Goal: Task Accomplishment & Management: Use online tool/utility

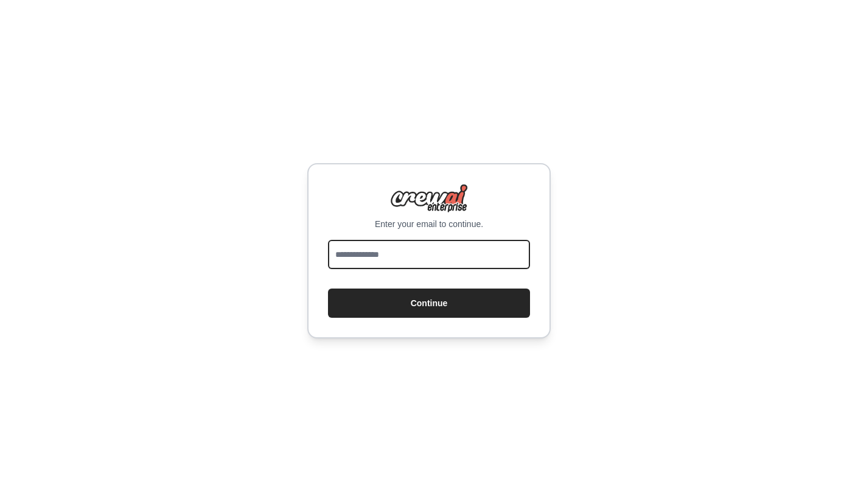
click at [399, 245] on input "email" at bounding box center [429, 254] width 202 height 29
type input "**********"
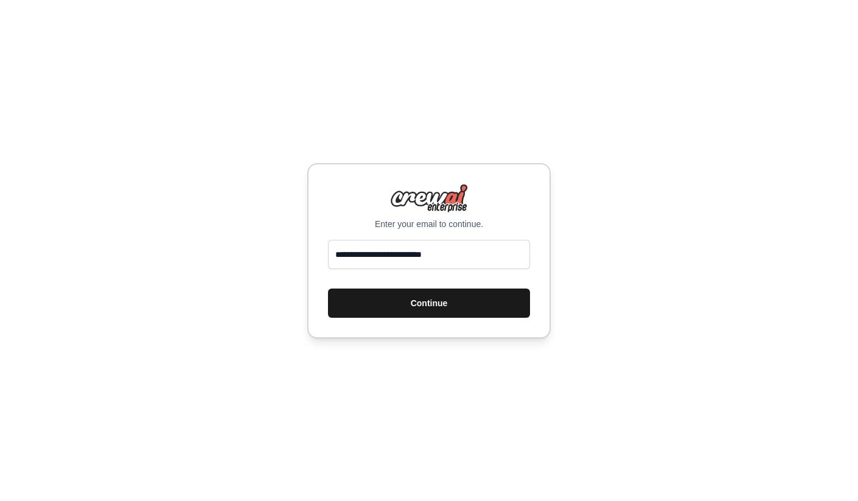
click at [382, 290] on button "Continue" at bounding box center [429, 303] width 202 height 29
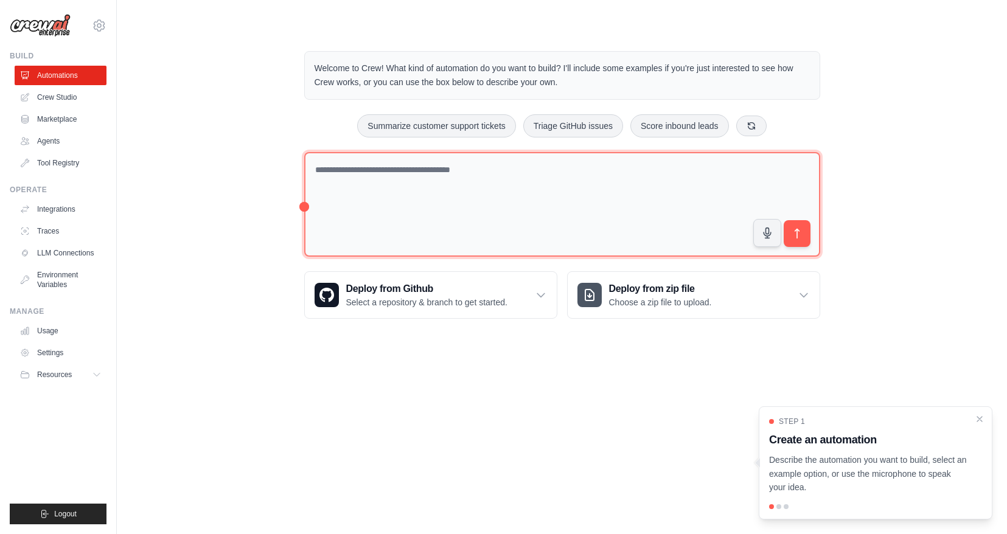
click at [435, 181] on textarea at bounding box center [562, 204] width 516 height 105
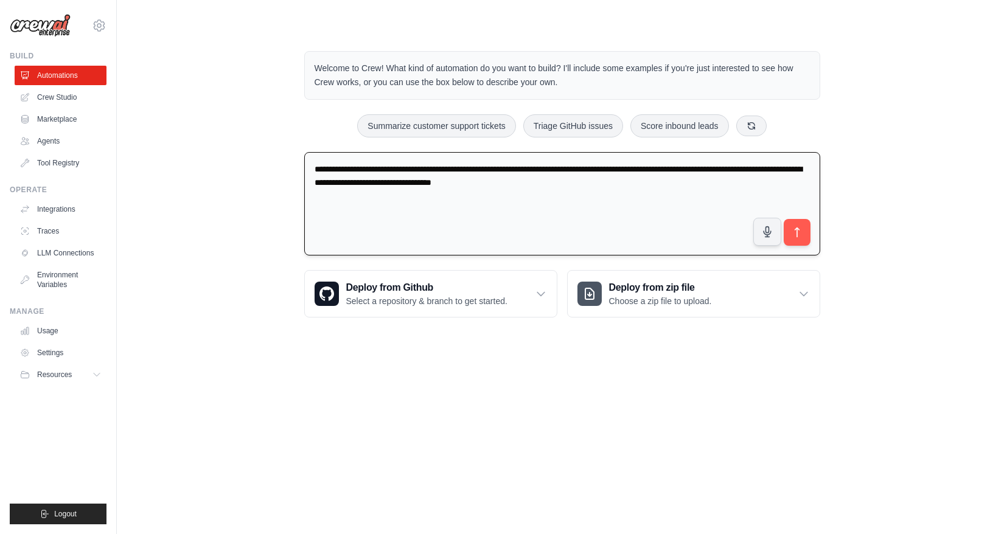
type textarea "**********"
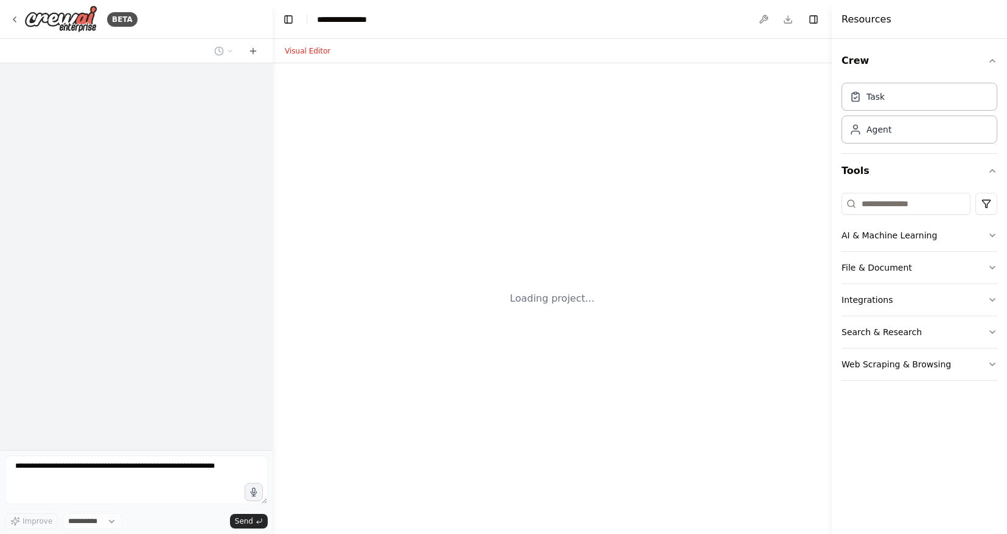
select select "****"
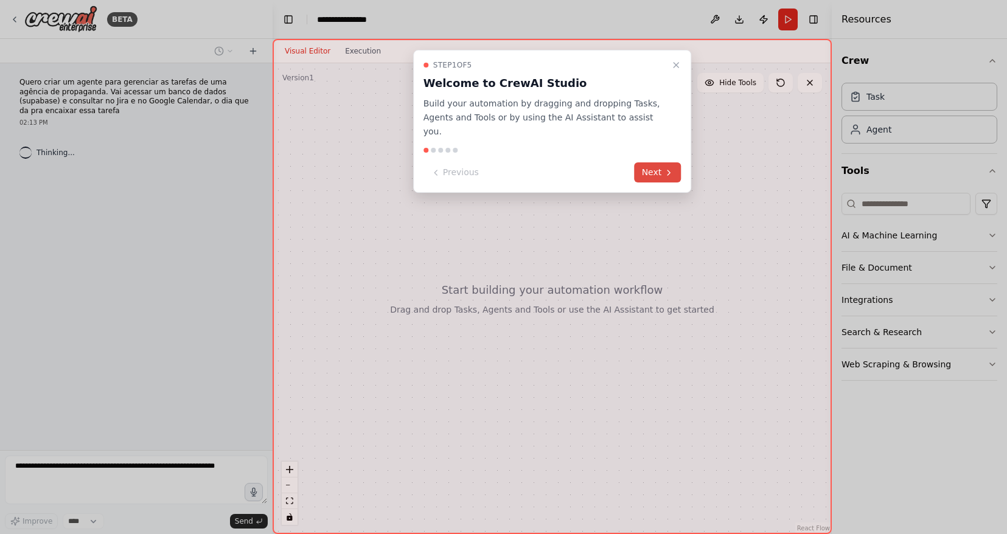
click at [653, 163] on button "Next" at bounding box center [658, 173] width 47 height 20
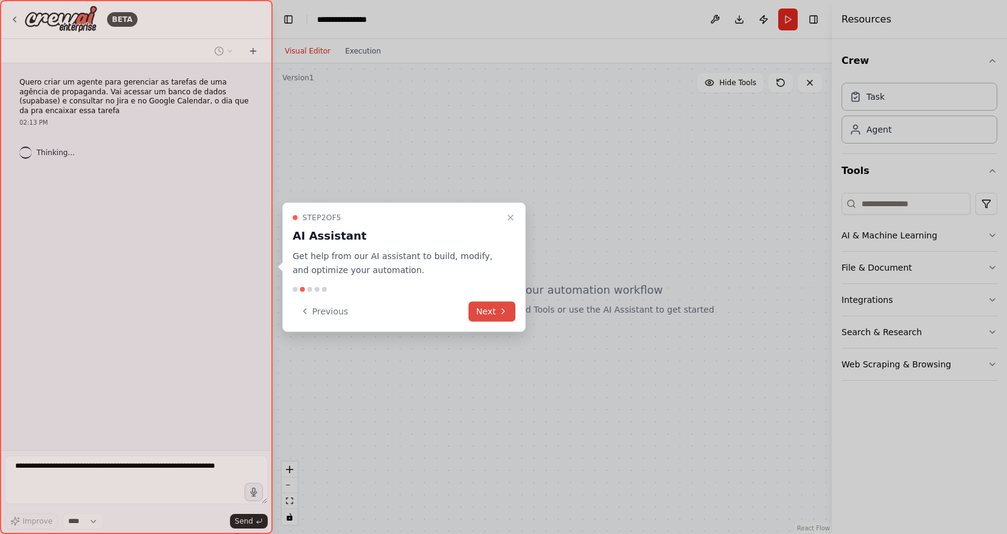
click at [502, 311] on icon at bounding box center [504, 312] width 10 height 10
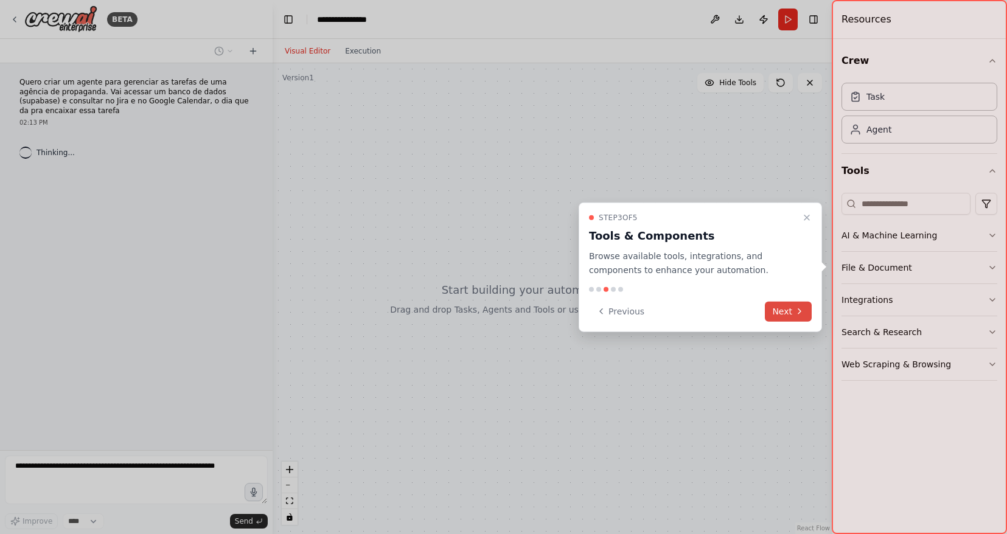
click at [777, 314] on button "Next" at bounding box center [788, 311] width 47 height 20
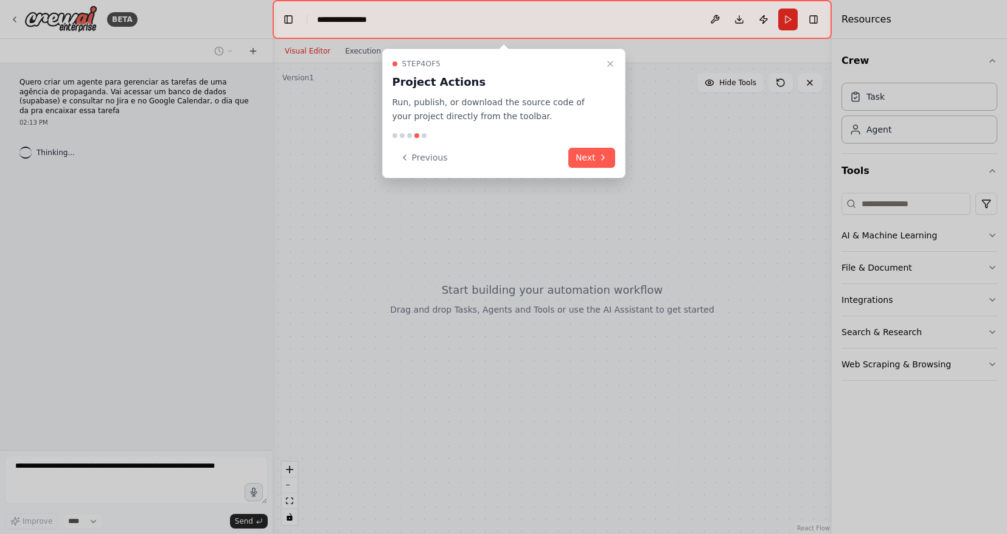
click at [601, 174] on div "Step 4 of 5 Project Actions Run, publish, or download the source code of your p…" at bounding box center [503, 114] width 243 height 130
click at [597, 159] on button "Next" at bounding box center [592, 158] width 47 height 20
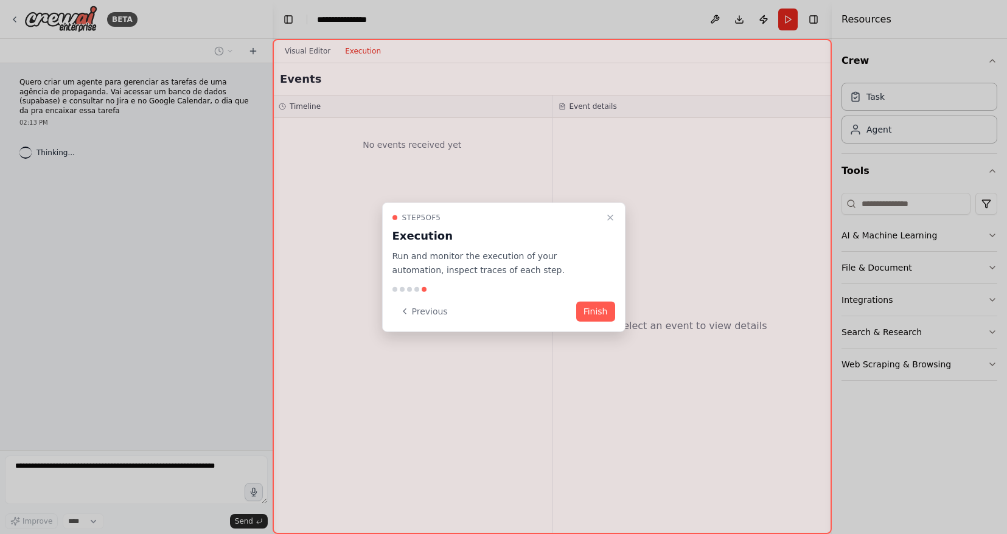
click at [604, 313] on button "Finish" at bounding box center [595, 311] width 39 height 20
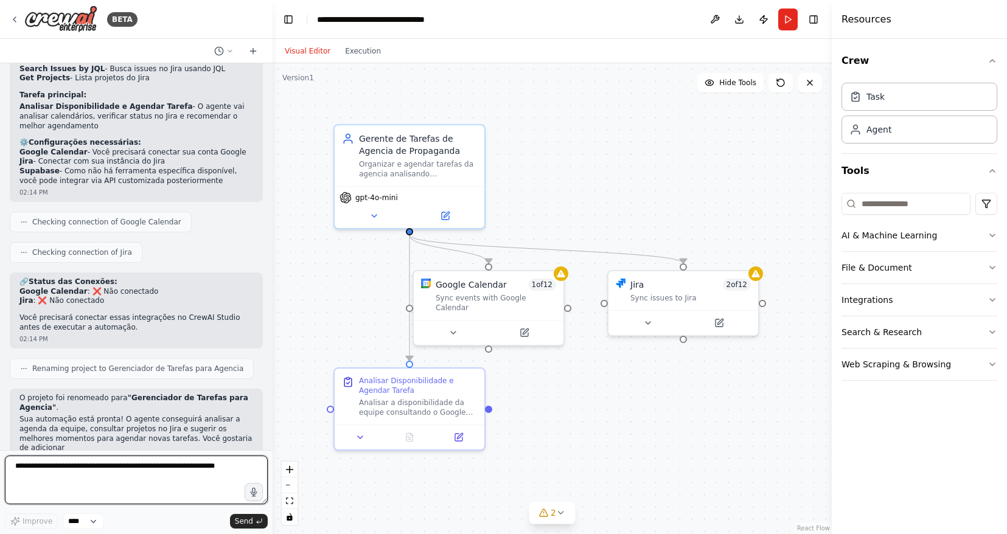
scroll to position [696, 0]
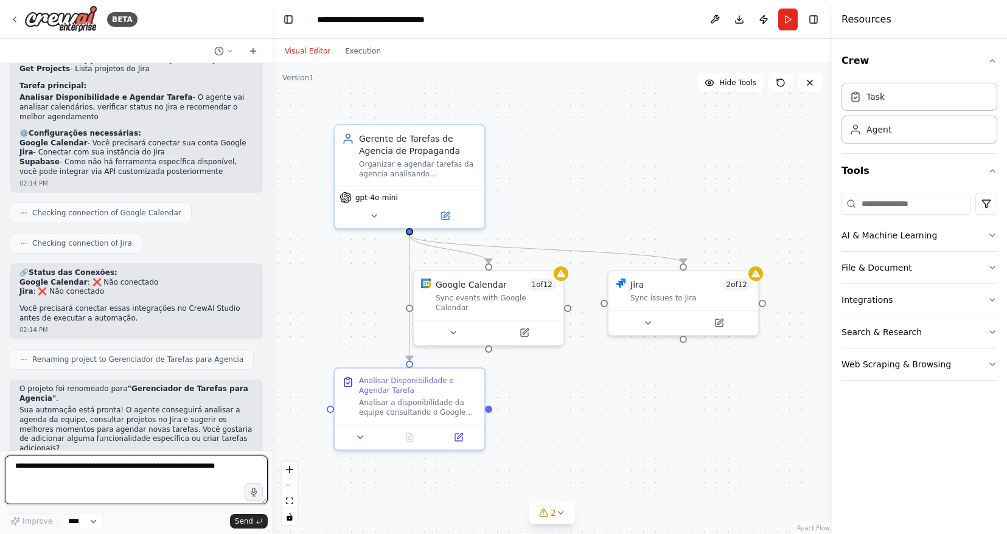
click at [184, 469] on textarea at bounding box center [136, 480] width 263 height 49
type textarea "**********"
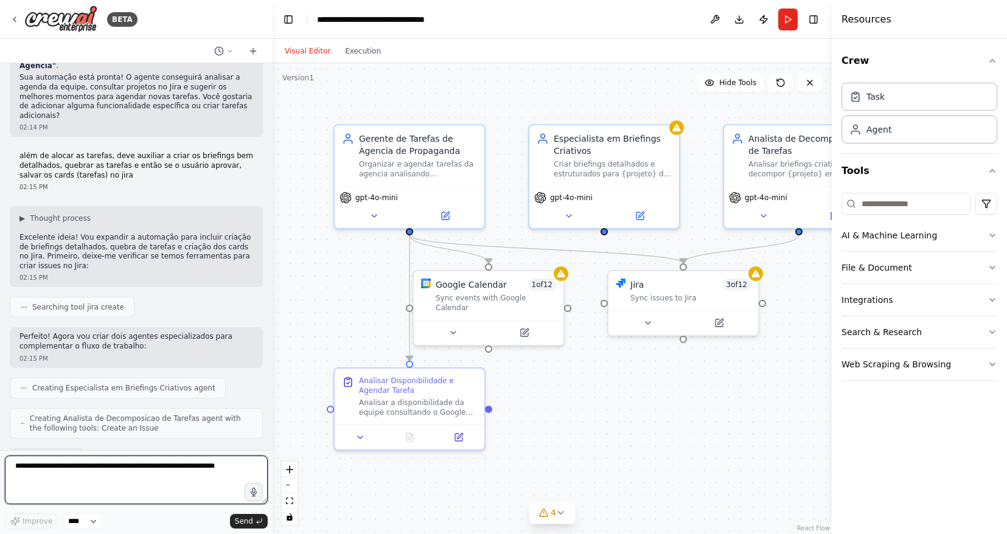
scroll to position [1038, 0]
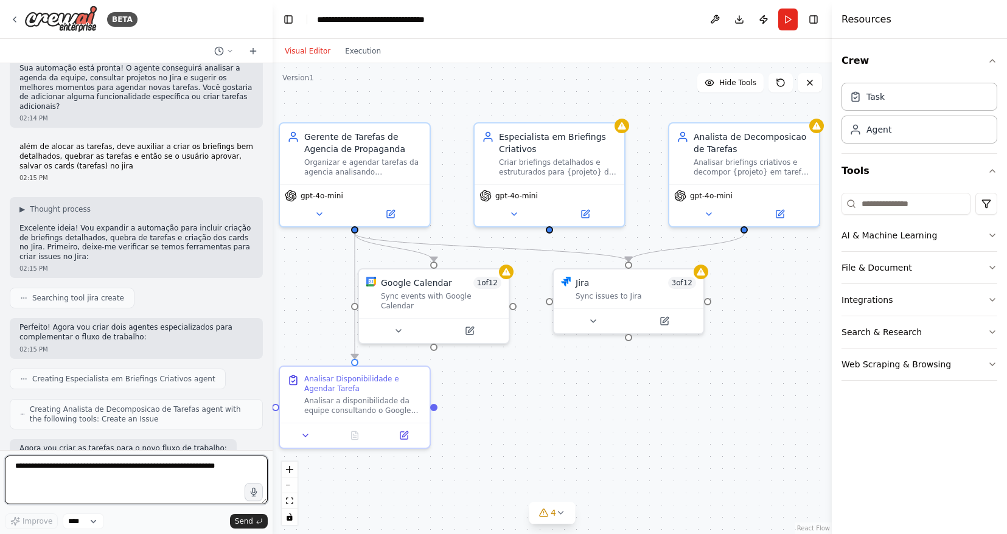
drag, startPoint x: 668, startPoint y: 388, endPoint x: 613, endPoint y: 387, distance: 54.8
click at [613, 387] on div ".deletable-edge-delete-btn { width: 20px; height: 20px; border: 0px solid #ffff…" at bounding box center [552, 298] width 559 height 471
click at [287, 483] on button "zoom out" at bounding box center [290, 486] width 16 height 16
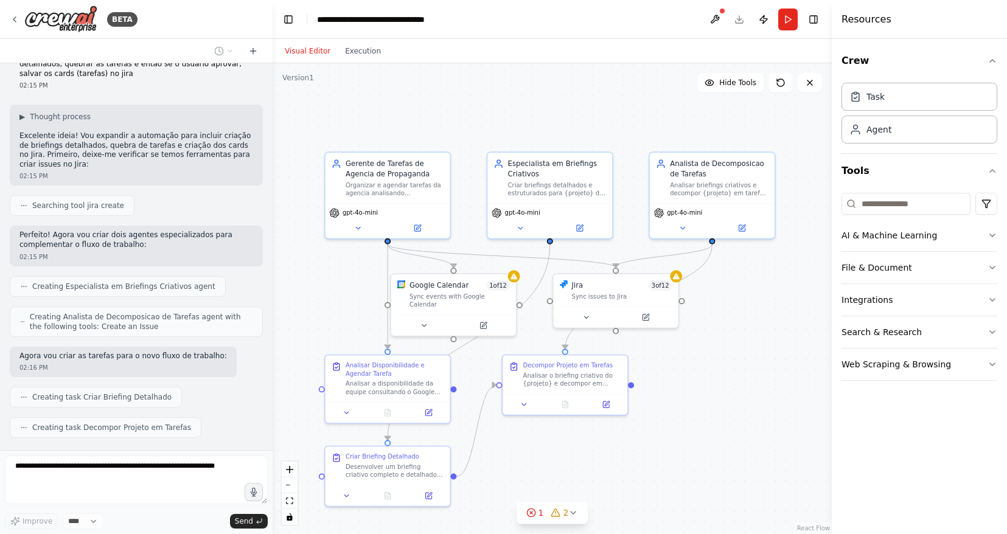
scroll to position [1171, 0]
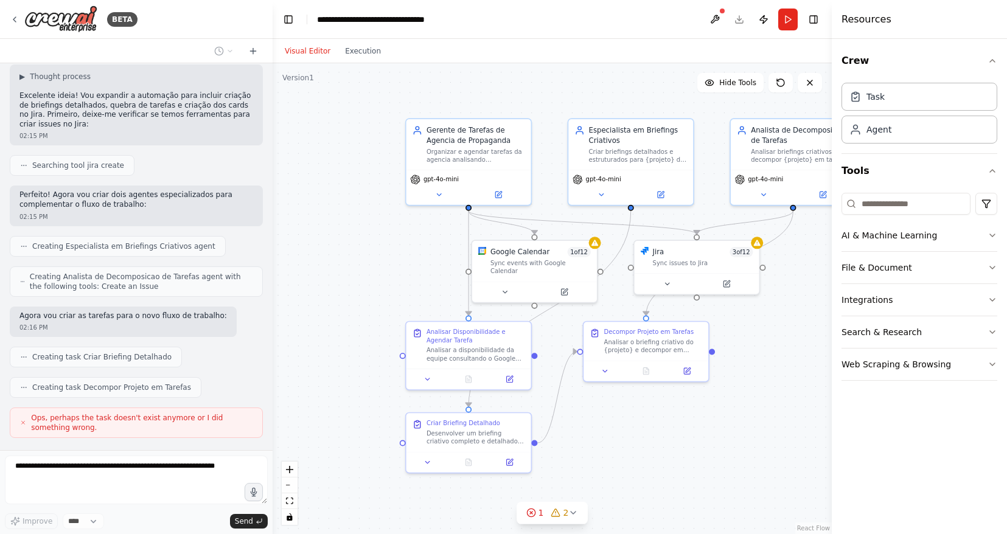
drag, startPoint x: 594, startPoint y: 446, endPoint x: 680, endPoint y: 410, distance: 92.8
click at [680, 410] on div ".deletable-edge-delete-btn { width: 20px; height: 20px; border: 0px solid #ffff…" at bounding box center [552, 298] width 559 height 471
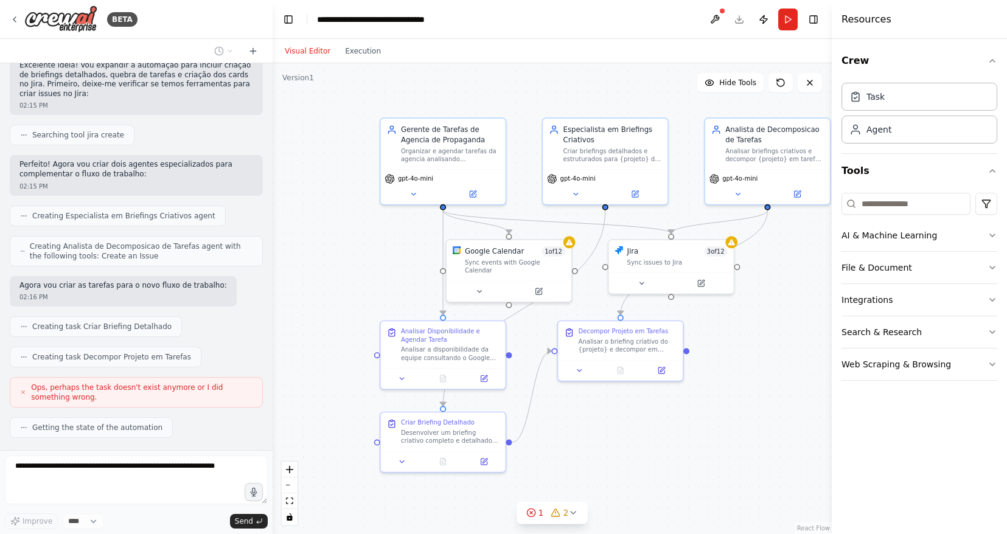
drag, startPoint x: 676, startPoint y: 425, endPoint x: 638, endPoint y: 431, distance: 38.2
click at [638, 431] on div ".deletable-edge-delete-btn { width: 20px; height: 20px; border: 0px solid #ffff…" at bounding box center [552, 298] width 559 height 471
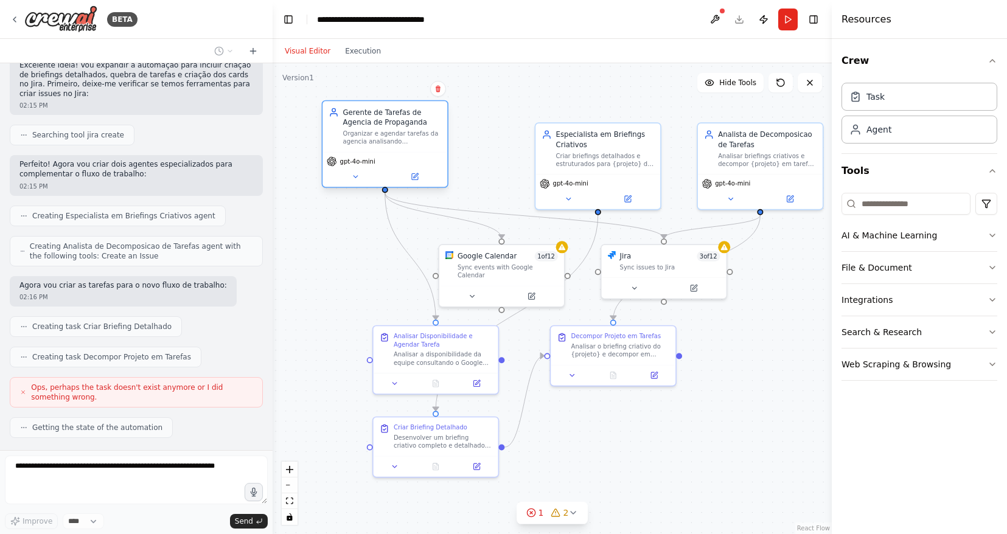
drag, startPoint x: 452, startPoint y: 137, endPoint x: 405, endPoint y: 112, distance: 53.1
click at [405, 112] on div "Gerente de Tarefas de Agencia de Propaganda" at bounding box center [392, 117] width 99 height 20
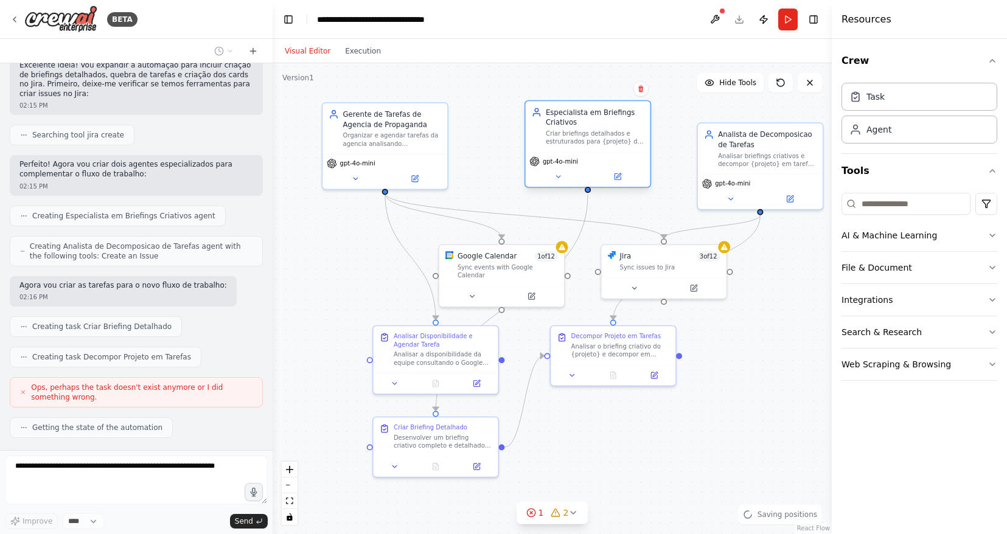
drag, startPoint x: 600, startPoint y: 145, endPoint x: 589, endPoint y: 124, distance: 24.5
click at [589, 124] on div "Especialista em Briefings Criativos" at bounding box center [595, 117] width 99 height 20
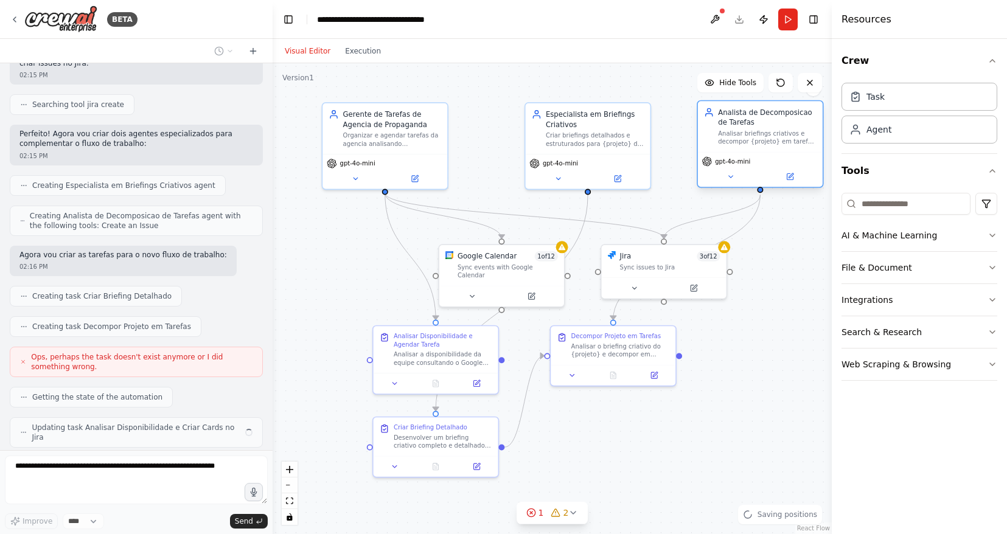
drag, startPoint x: 745, startPoint y: 149, endPoint x: 745, endPoint y: 130, distance: 19.5
click at [745, 130] on div "Analisar briefings criativos e decompor {projeto} em tarefas especificas e orga…" at bounding box center [767, 138] width 99 height 16
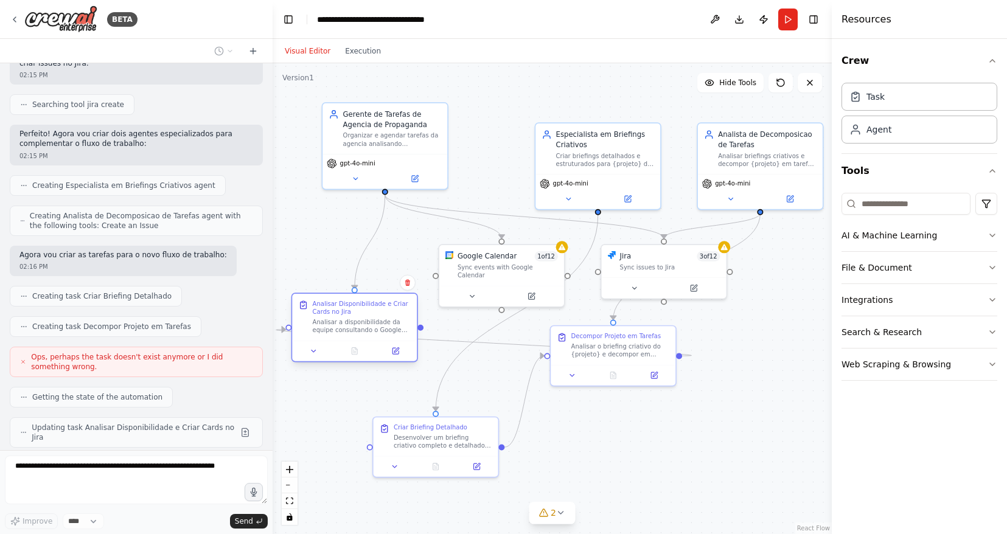
drag, startPoint x: 444, startPoint y: 353, endPoint x: 361, endPoint y: 325, distance: 88.0
click at [361, 325] on div "Analisar a disponibilidade da equipe consultando o Google Calendar, verificar o…" at bounding box center [362, 326] width 99 height 16
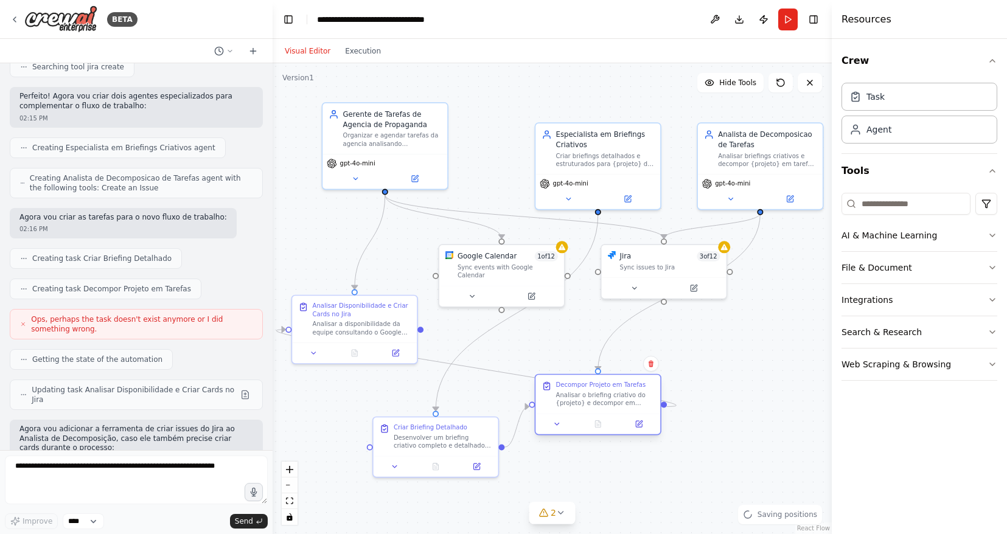
drag, startPoint x: 632, startPoint y: 392, endPoint x: 590, endPoint y: 409, distance: 45.3
click at [631, 402] on div "Analisar o briefing criativo do {projeto} e decompor em tarefas especificas e d…" at bounding box center [605, 399] width 99 height 16
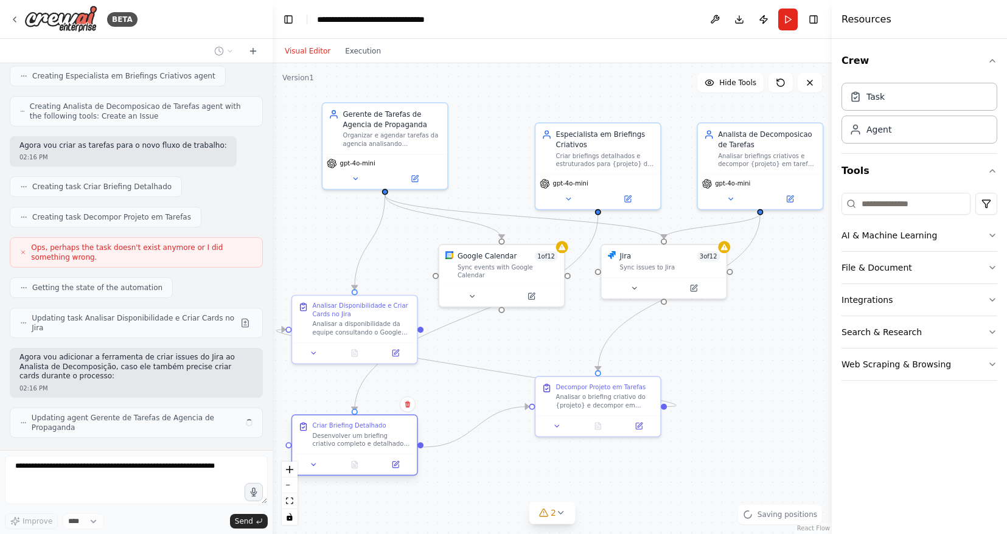
scroll to position [1331, 0]
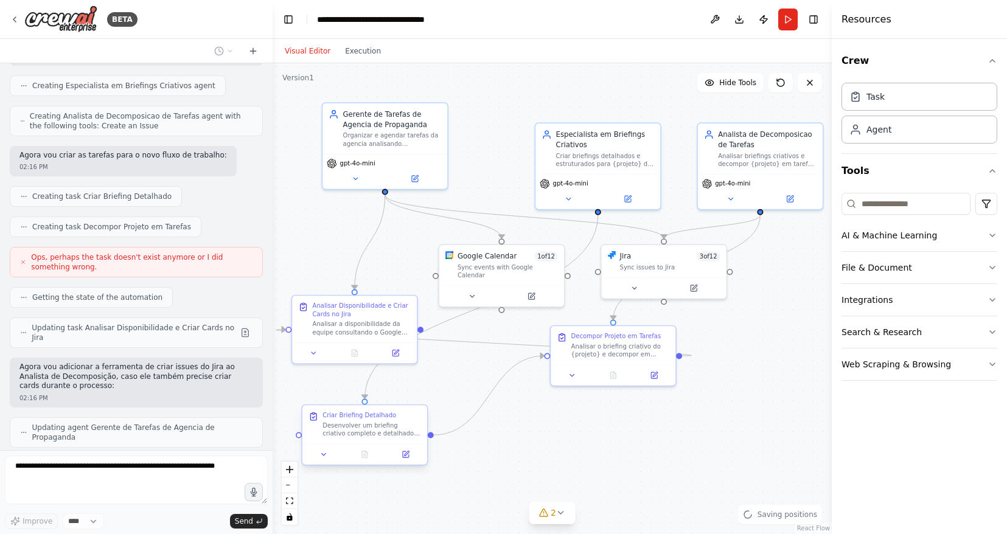
drag, startPoint x: 435, startPoint y: 446, endPoint x: 365, endPoint y: 439, distance: 69.7
click at [365, 439] on div "Criar Briefing Detalhado Desenvolver um briefing criativo completo e detalhado …" at bounding box center [365, 424] width 125 height 38
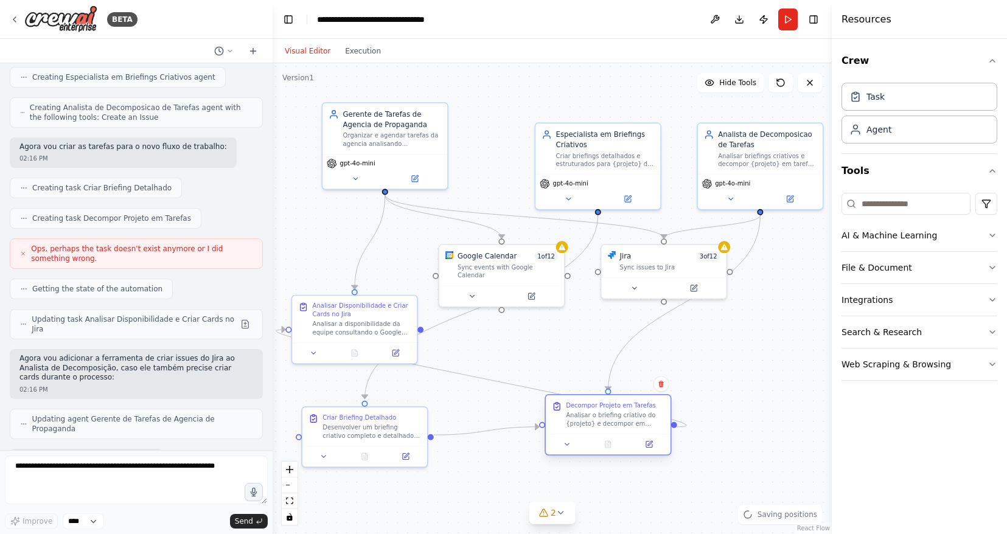
scroll to position [1412, 0]
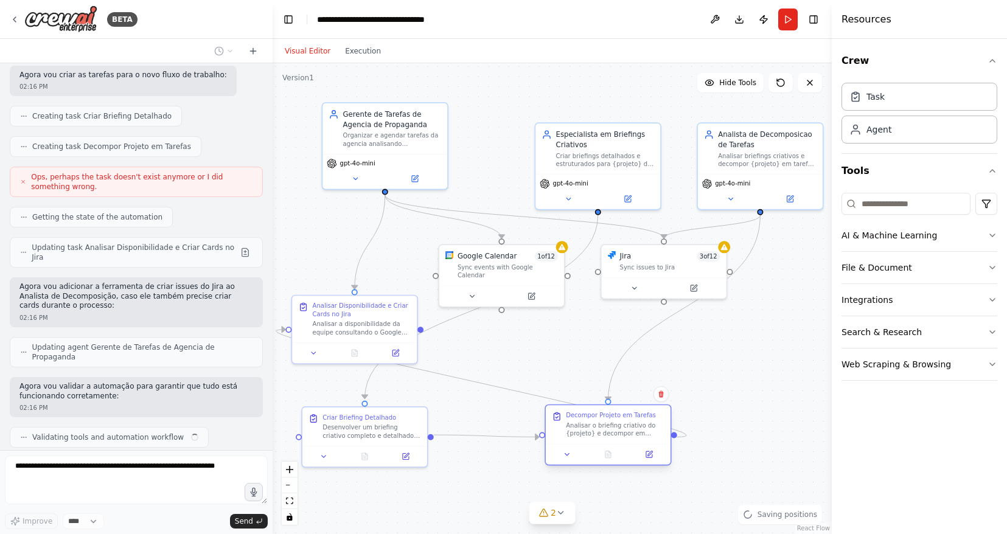
drag, startPoint x: 616, startPoint y: 367, endPoint x: 607, endPoint y: 445, distance: 78.5
click at [610, 447] on div ".deletable-edge-delete-btn { width: 20px; height: 20px; border: 0px solid #ffff…" at bounding box center [552, 298] width 559 height 471
click at [404, 138] on div "Organizar e agendar tarefas da agencia analisando disponibilidade no Google Cal…" at bounding box center [392, 138] width 99 height 16
click at [413, 173] on icon at bounding box center [415, 177] width 8 height 8
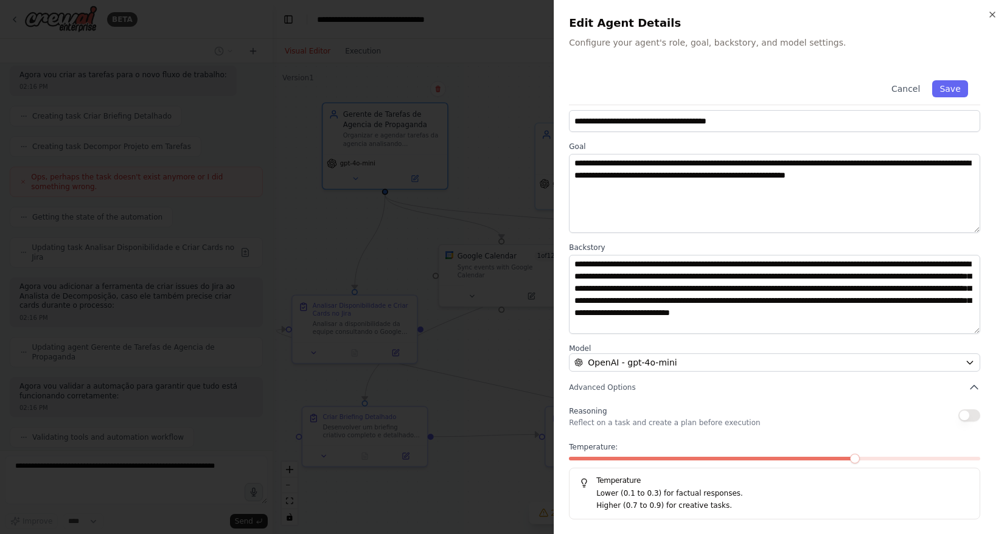
scroll to position [0, 0]
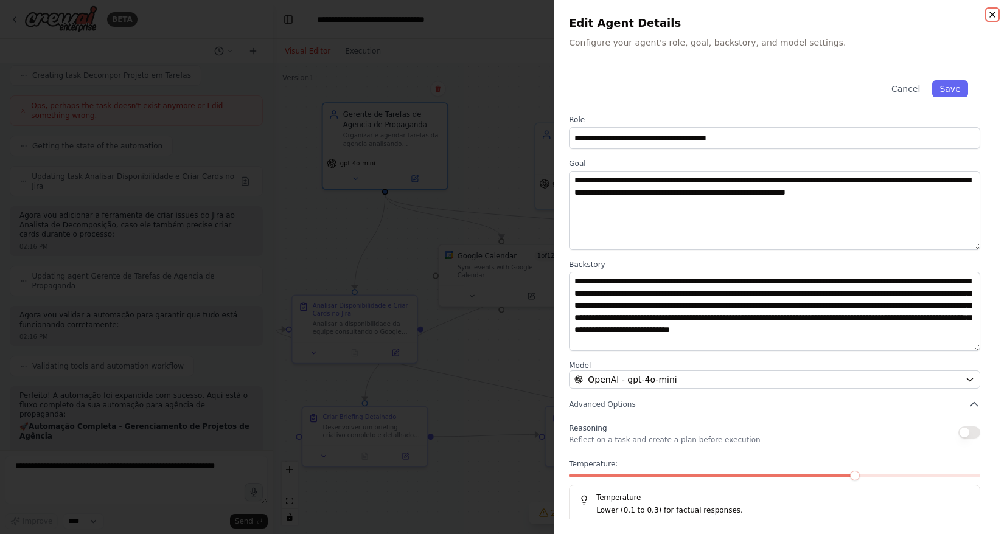
click at [990, 10] on icon "button" at bounding box center [993, 15] width 10 height 10
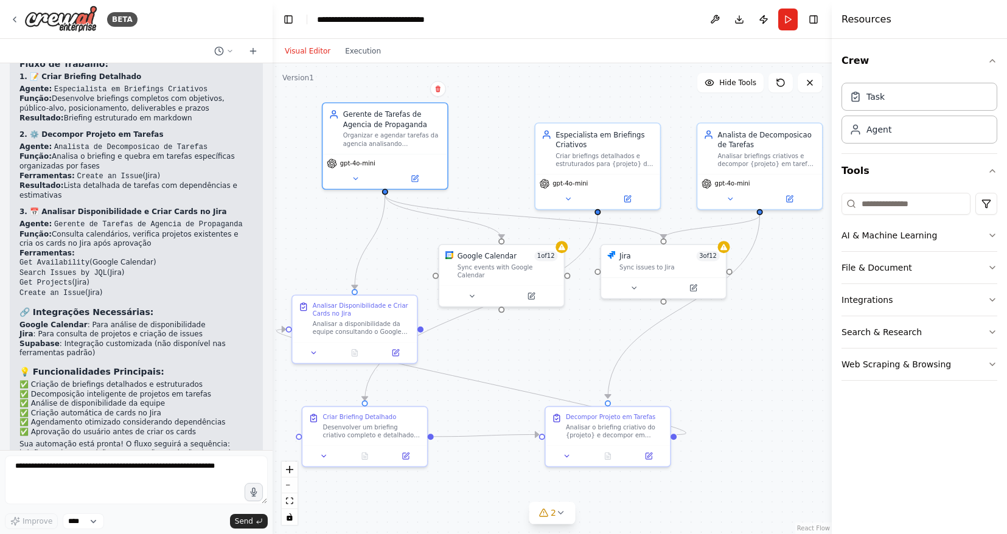
scroll to position [1879, 0]
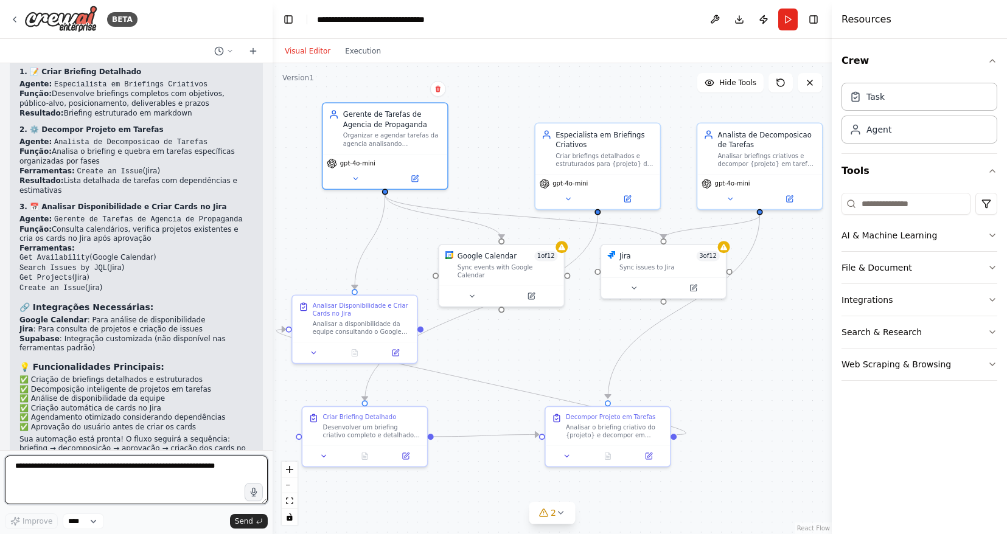
click at [165, 474] on textarea at bounding box center [136, 480] width 263 height 49
type textarea "**********"
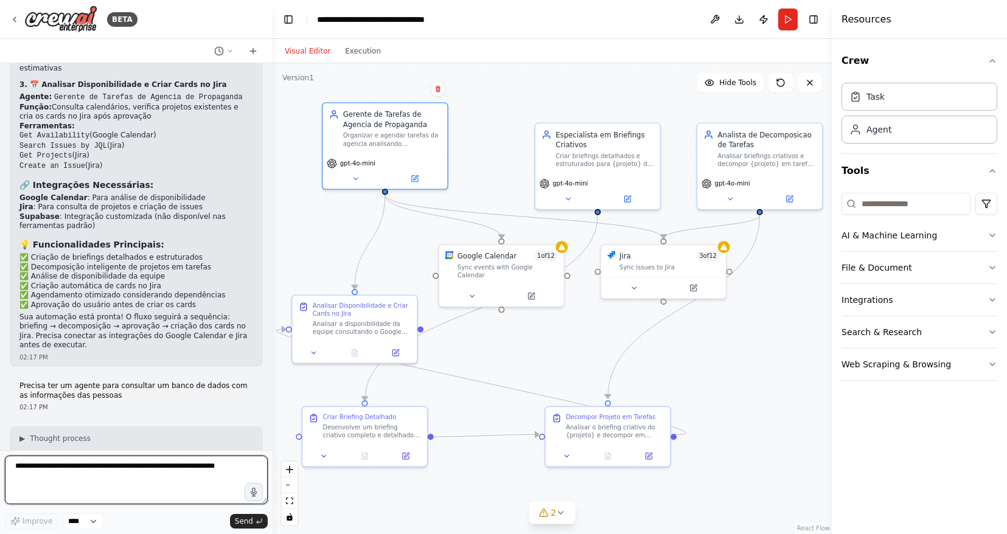
scroll to position [2072, 0]
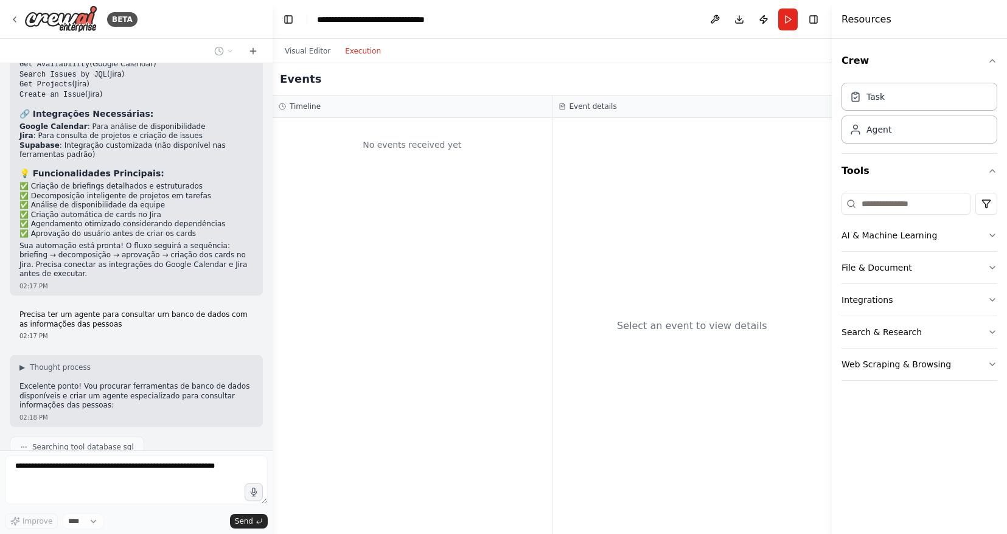
click at [364, 51] on button "Execution" at bounding box center [363, 51] width 51 height 15
click at [309, 49] on button "Visual Editor" at bounding box center [308, 51] width 60 height 15
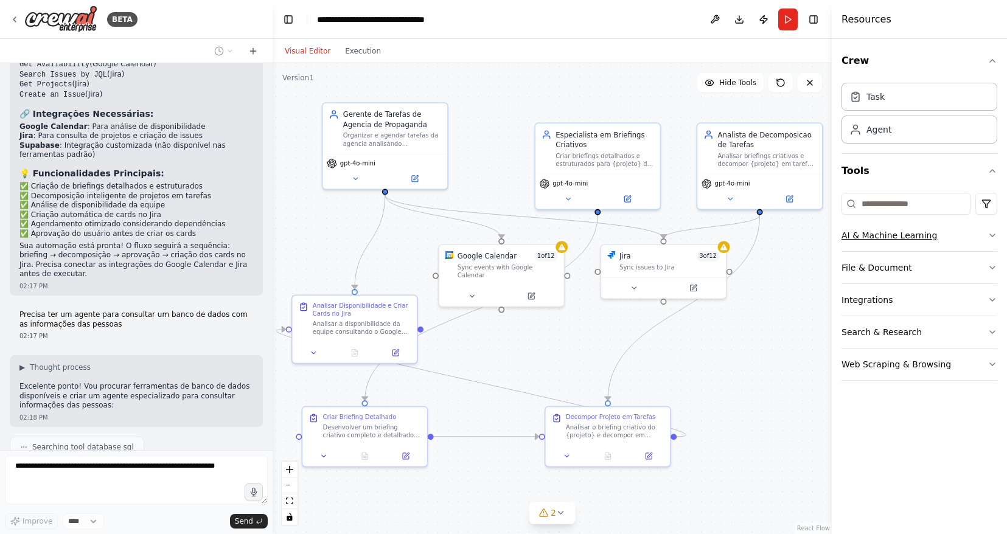
click at [970, 232] on button "AI & Machine Learning" at bounding box center [920, 236] width 156 height 32
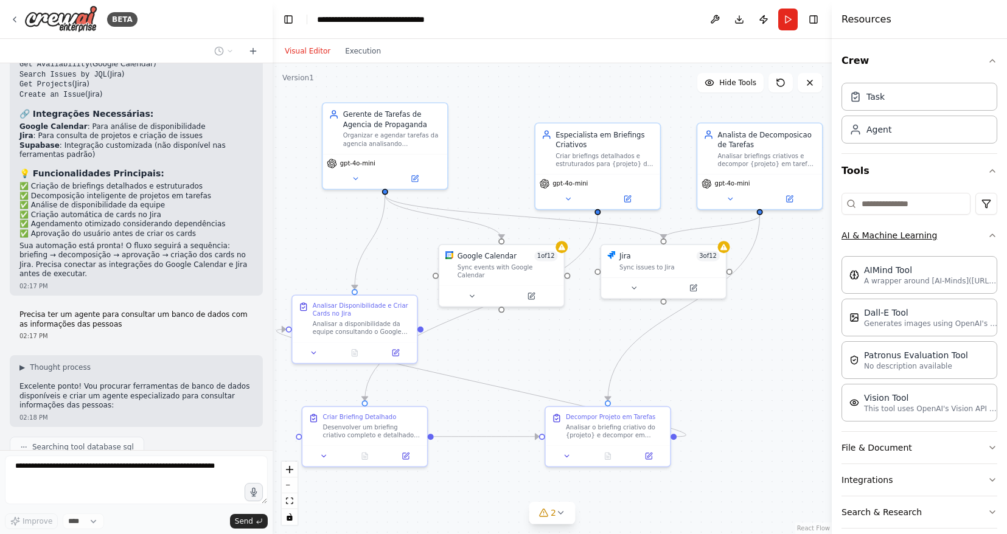
click at [970, 232] on button "AI & Machine Learning" at bounding box center [920, 236] width 156 height 32
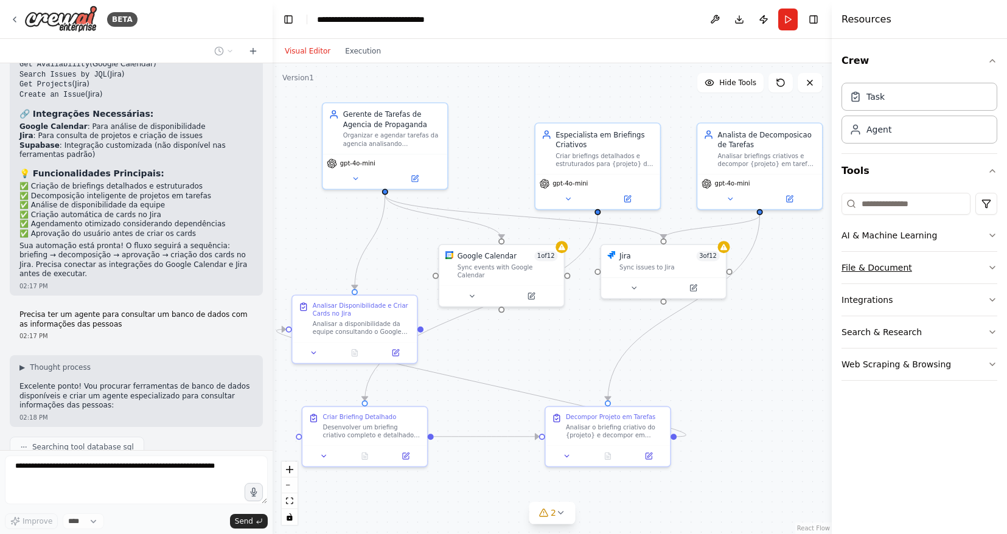
click at [951, 267] on button "File & Document" at bounding box center [920, 268] width 156 height 32
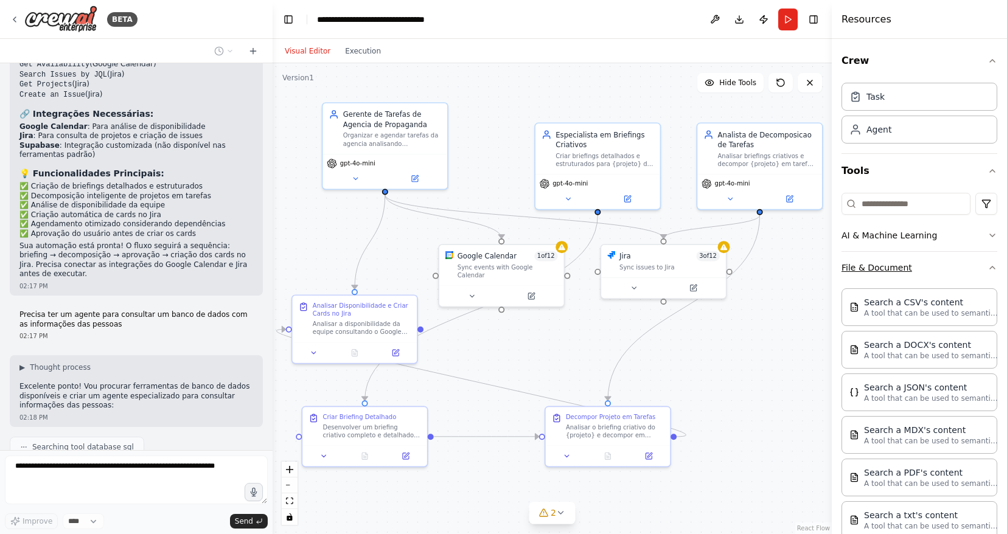
click at [951, 267] on button "File & Document" at bounding box center [920, 268] width 156 height 32
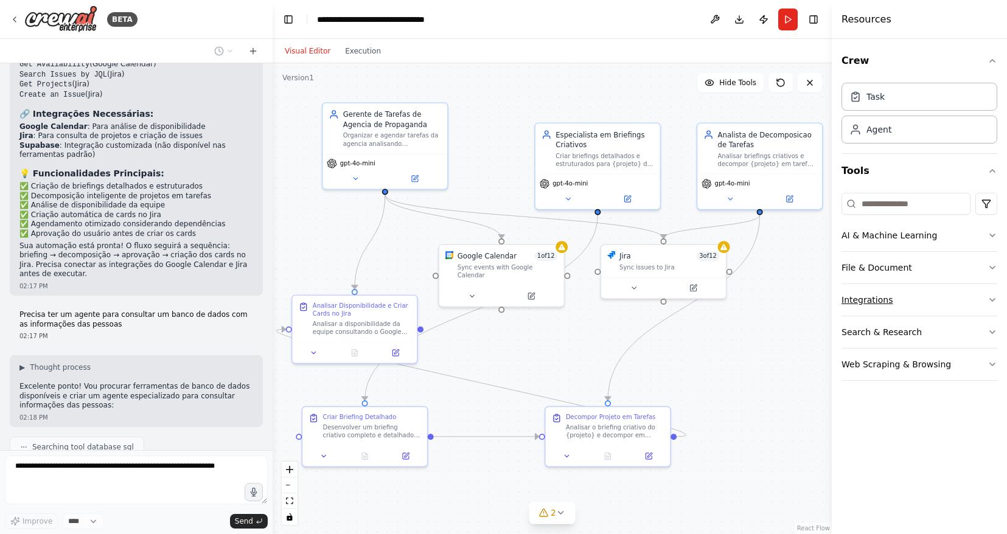
click at [946, 295] on button "Integrations" at bounding box center [920, 300] width 156 height 32
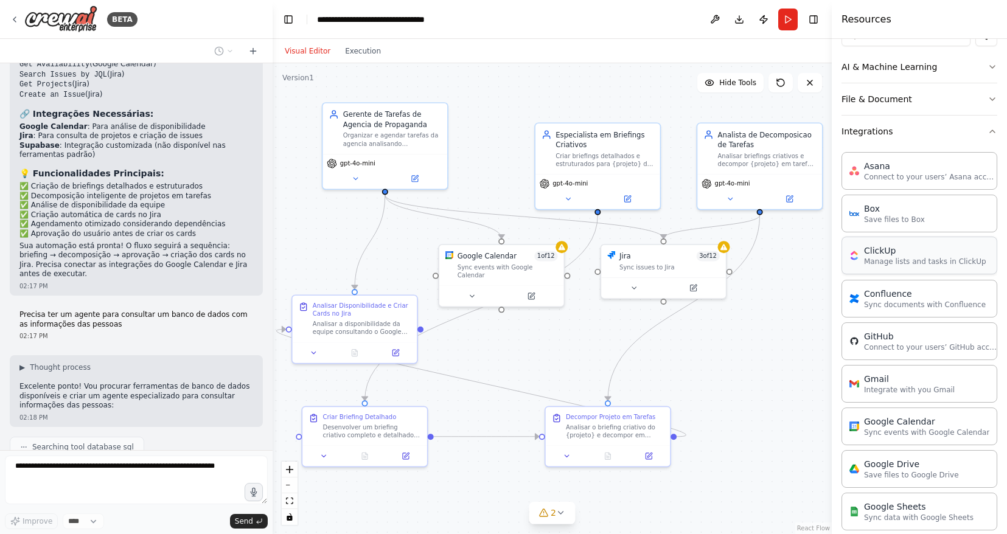
scroll to position [173, 0]
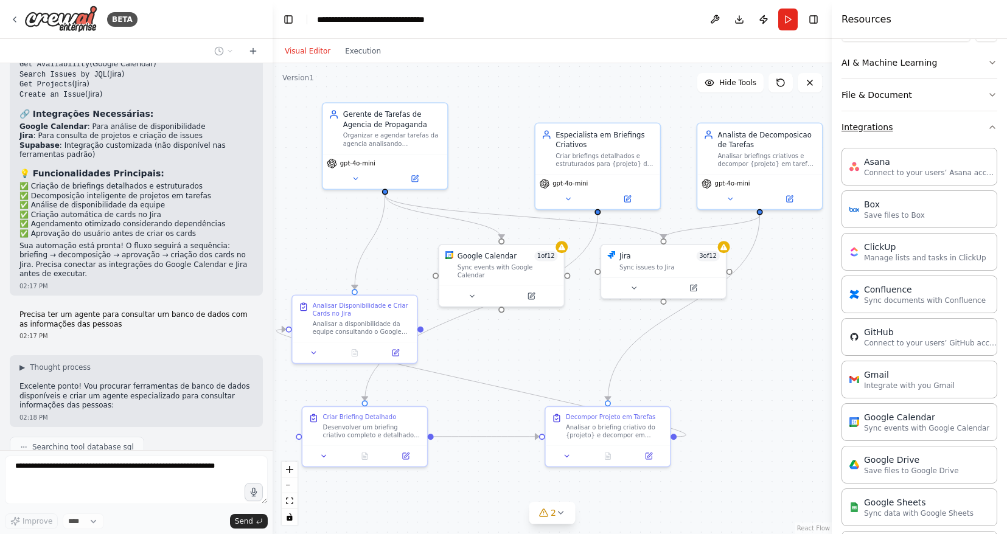
click at [944, 134] on button "Integrations" at bounding box center [920, 127] width 156 height 32
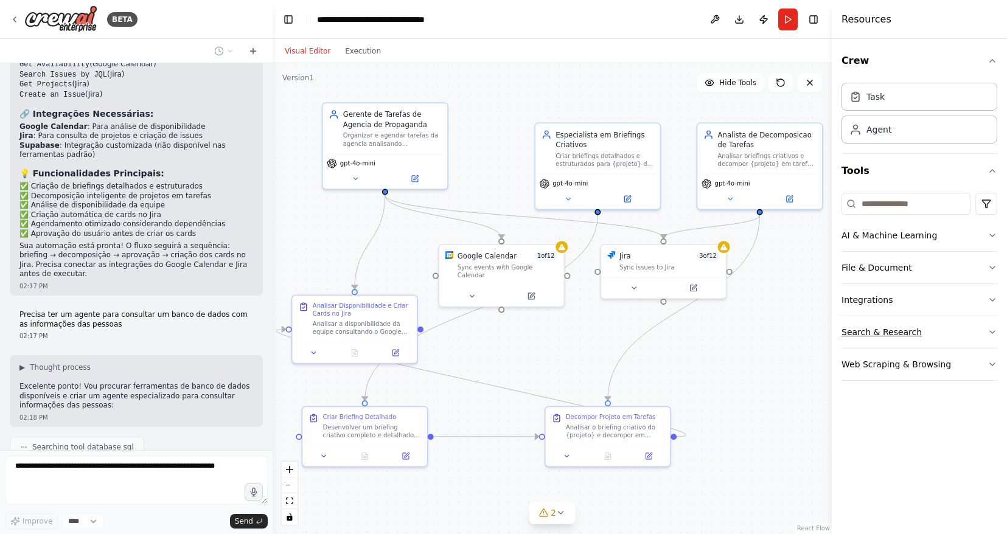
click at [940, 338] on button "Search & Research" at bounding box center [920, 333] width 156 height 32
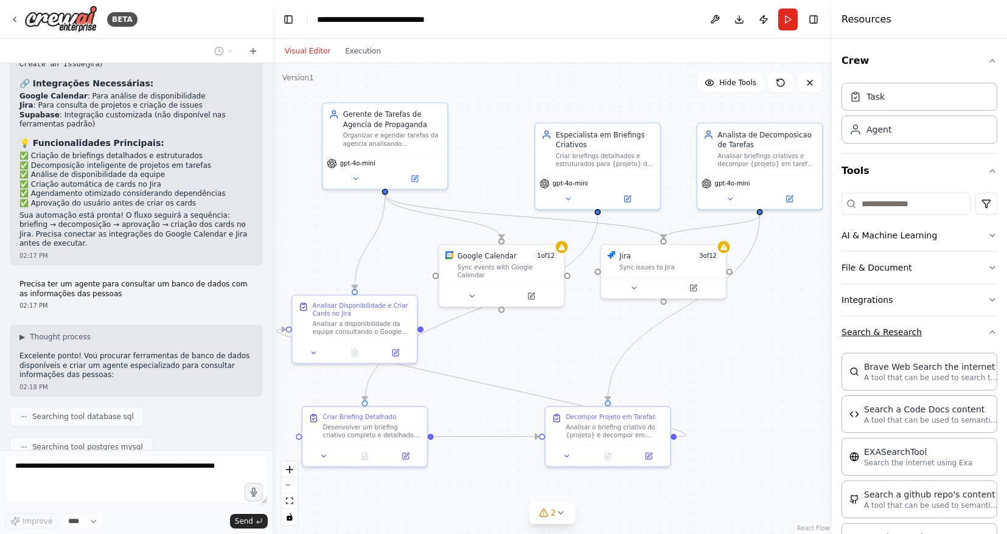
scroll to position [2133, 0]
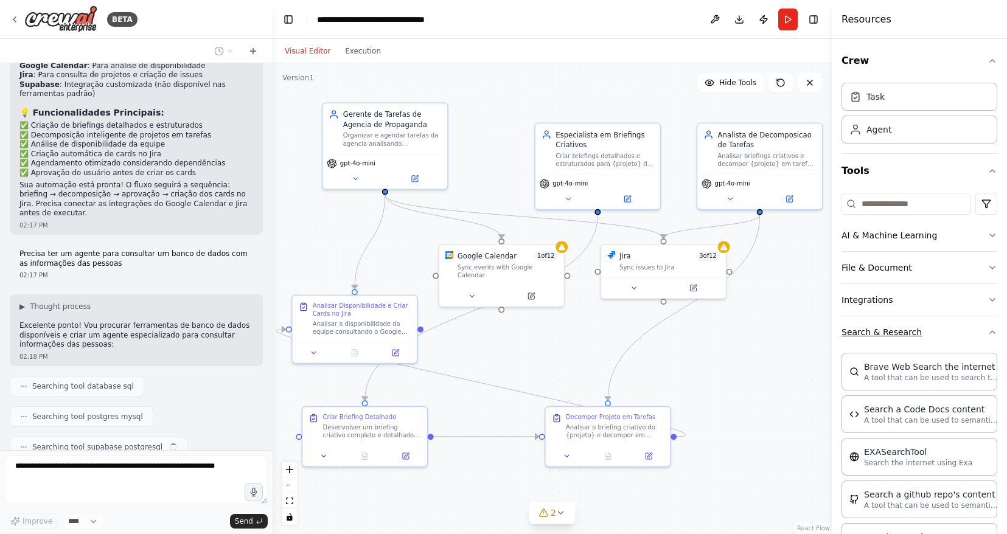
click at [939, 334] on button "Search & Research" at bounding box center [920, 333] width 156 height 32
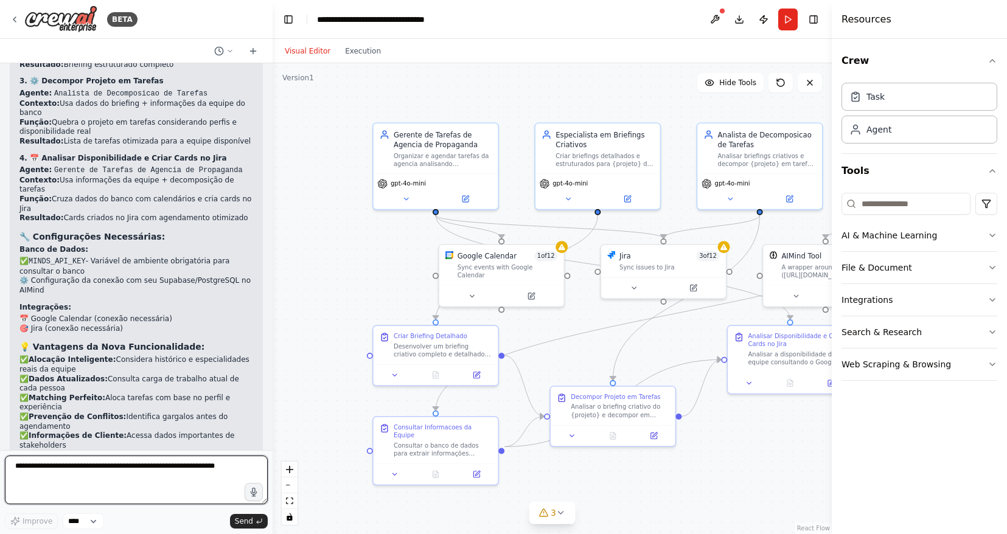
scroll to position [3162, 0]
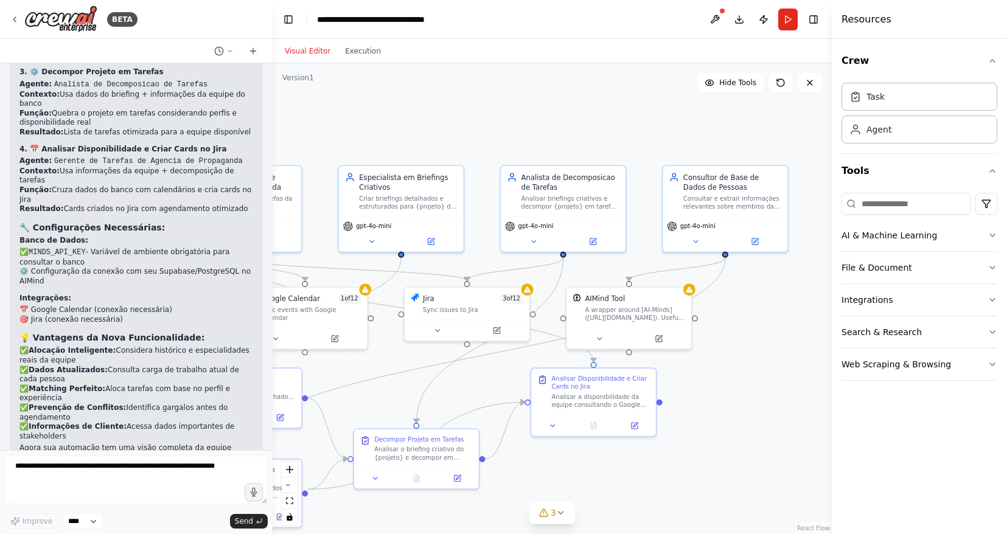
drag, startPoint x: 763, startPoint y: 435, endPoint x: 563, endPoint y: 477, distance: 204.2
click at [563, 477] on div ".deletable-edge-delete-btn { width: 20px; height: 20px; border: 0px solid #ffff…" at bounding box center [552, 298] width 559 height 471
click at [642, 309] on div "A wrapper around [AI-Minds](https://mindsdb.com/minds). Useful for when you nee…" at bounding box center [632, 312] width 100 height 16
click at [637, 312] on div "A wrapper around [AI-Minds](https://mindsdb.com/minds). Useful for when you nee…" at bounding box center [632, 312] width 100 height 16
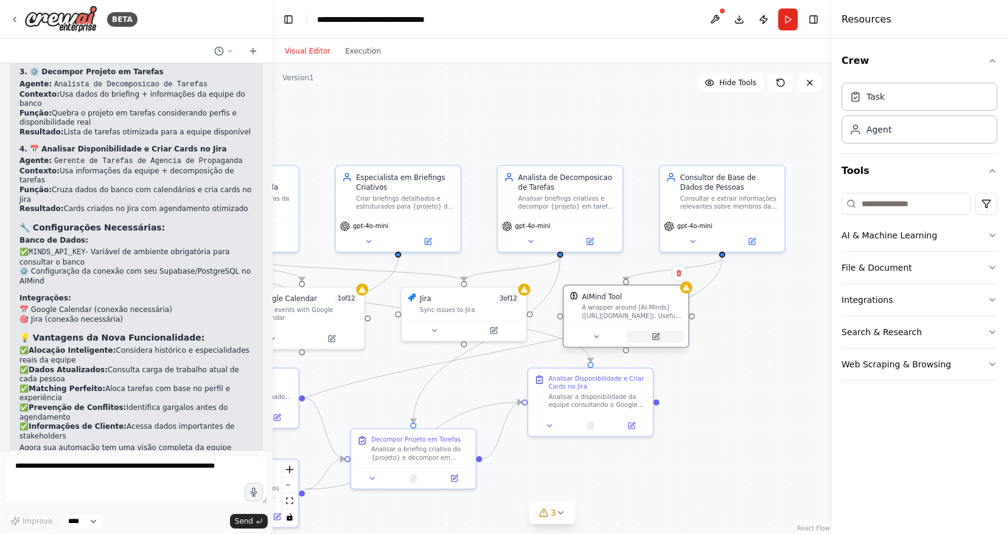
click at [662, 337] on button at bounding box center [655, 337] width 57 height 12
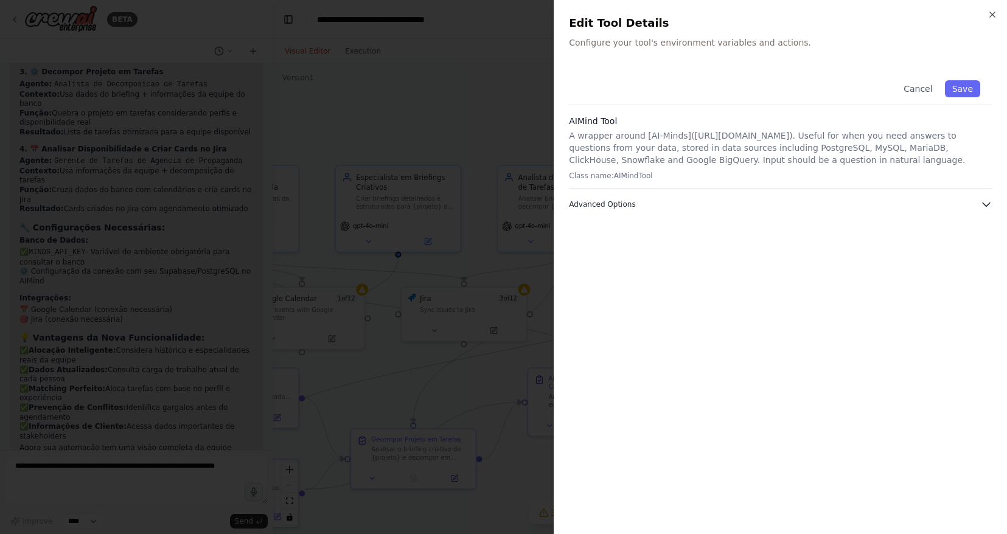
click at [631, 205] on span "Advanced Options" at bounding box center [602, 205] width 66 height 10
click at [630, 205] on span "Advanced Options" at bounding box center [602, 205] width 66 height 10
click at [996, 15] on icon "button" at bounding box center [993, 15] width 10 height 10
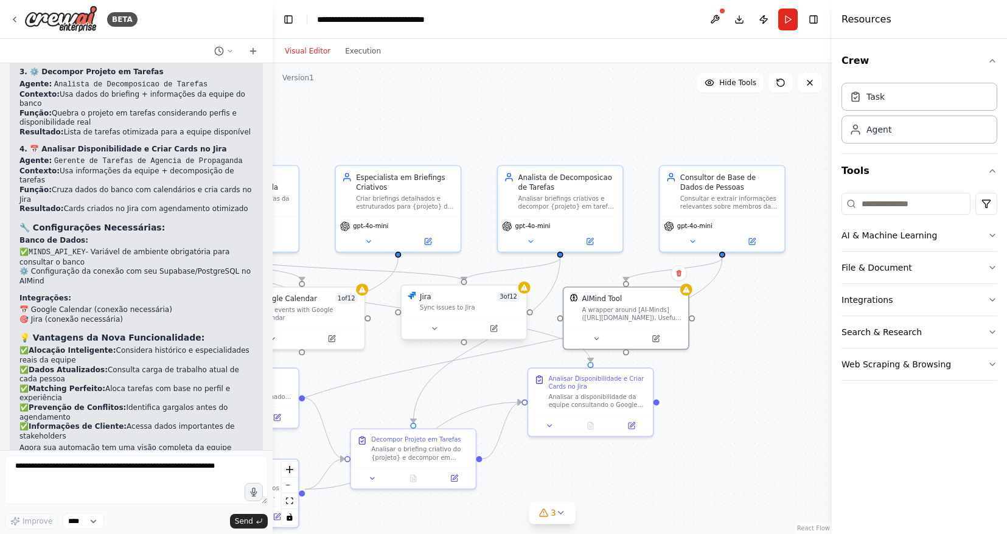
click at [471, 313] on div "Jira 3 of 12 Sync issues to Jira" at bounding box center [464, 302] width 125 height 32
click at [432, 331] on icon at bounding box center [434, 329] width 8 height 8
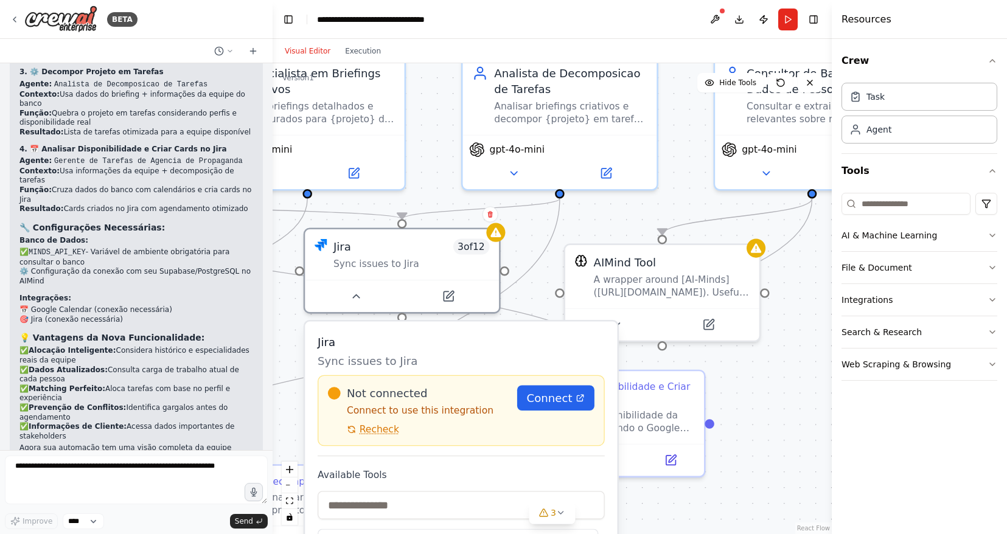
drag, startPoint x: 502, startPoint y: 346, endPoint x: 599, endPoint y: 326, distance: 99.4
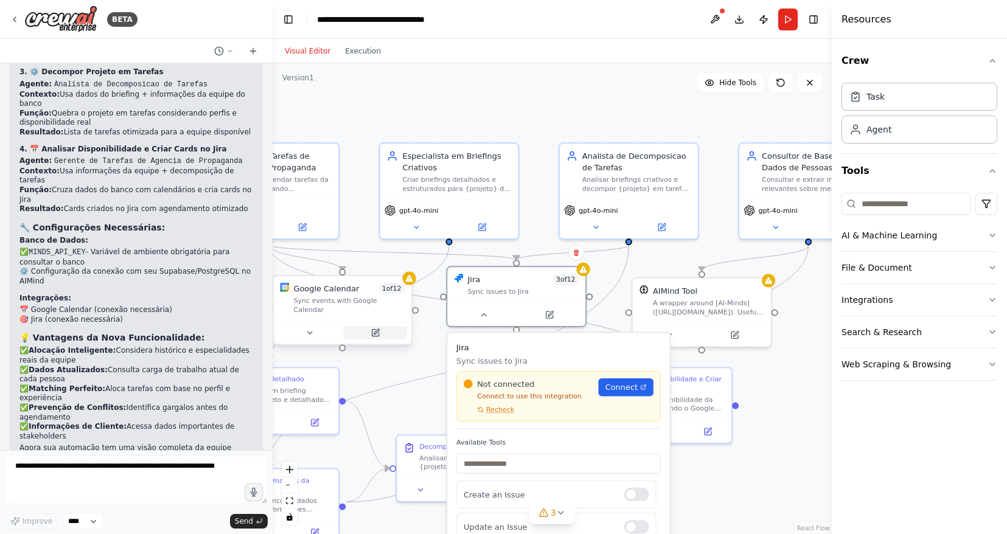
click at [375, 329] on icon at bounding box center [376, 331] width 5 height 5
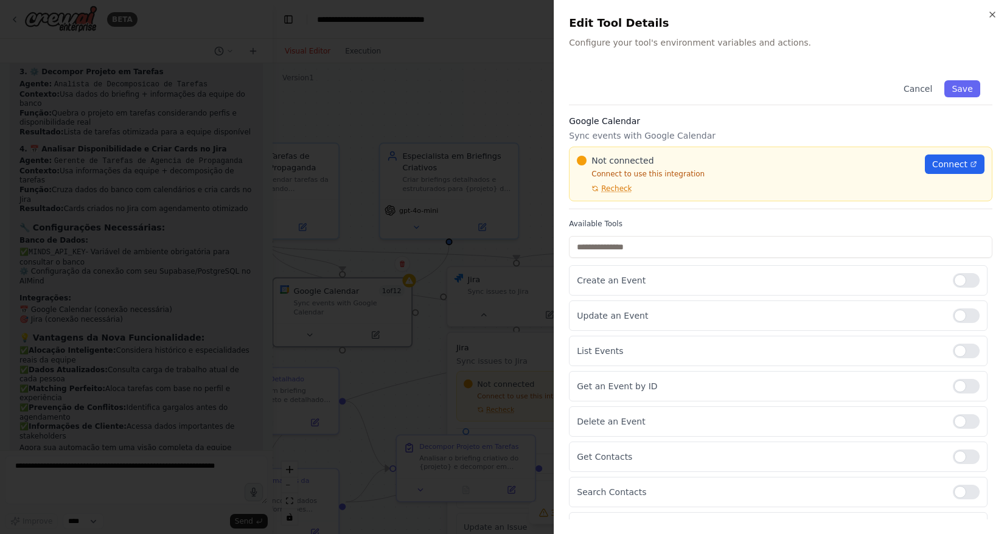
click at [508, 101] on div at bounding box center [503, 267] width 1007 height 534
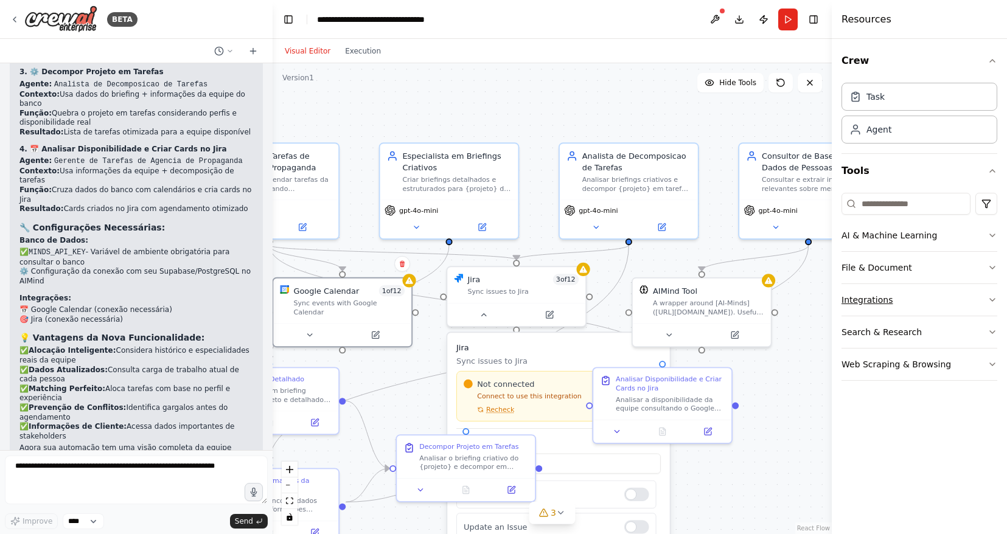
click at [907, 299] on button "Integrations" at bounding box center [920, 300] width 156 height 32
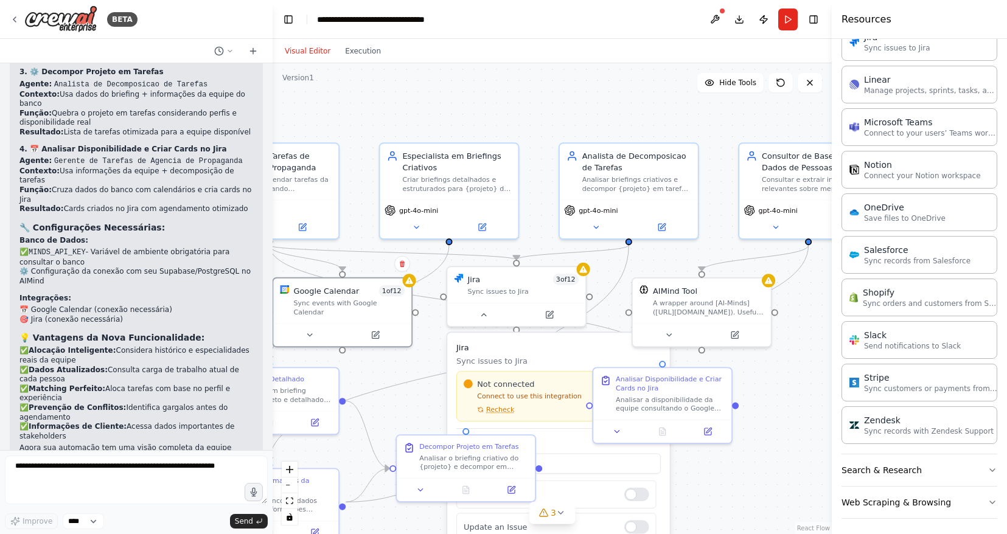
scroll to position [728, 0]
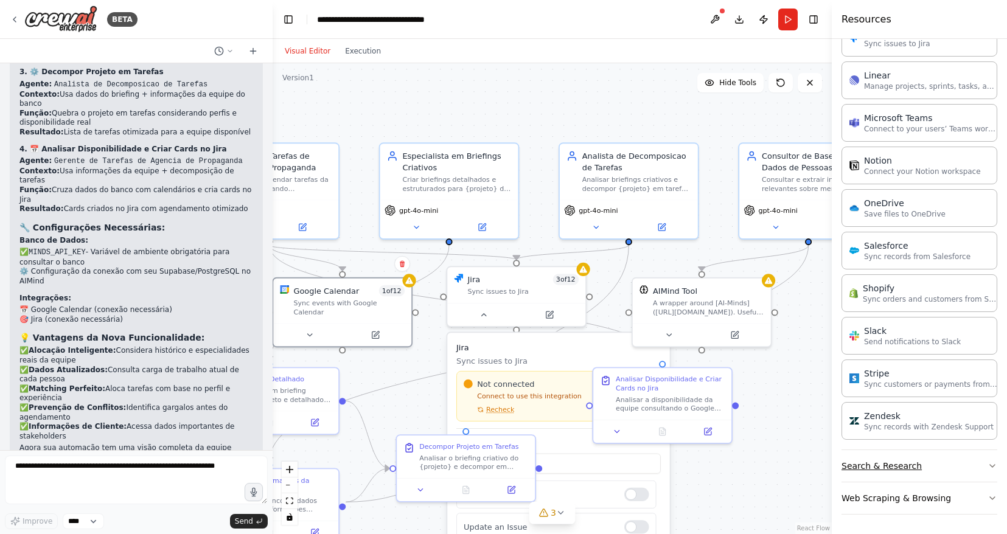
click at [920, 466] on button "Search & Research" at bounding box center [920, 466] width 156 height 32
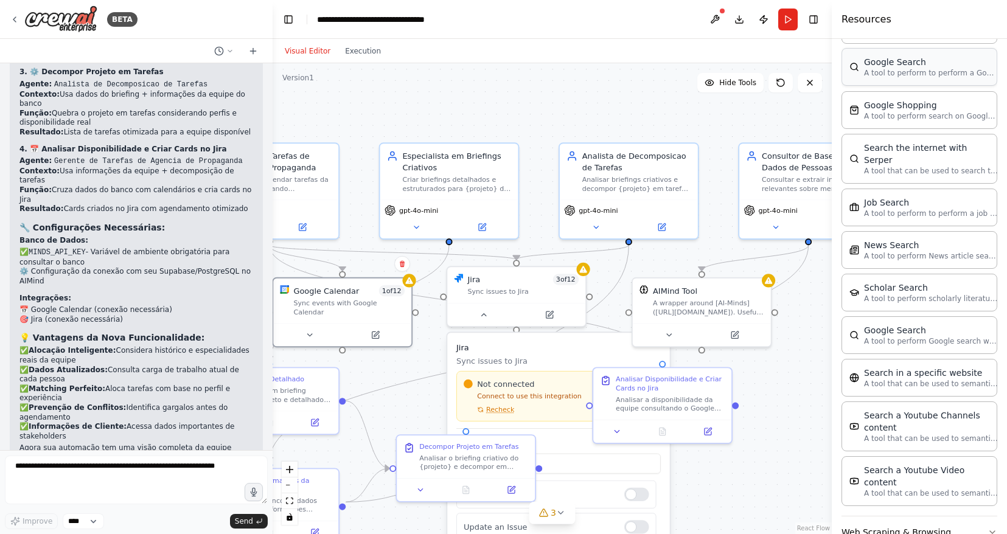
scroll to position [1347, 0]
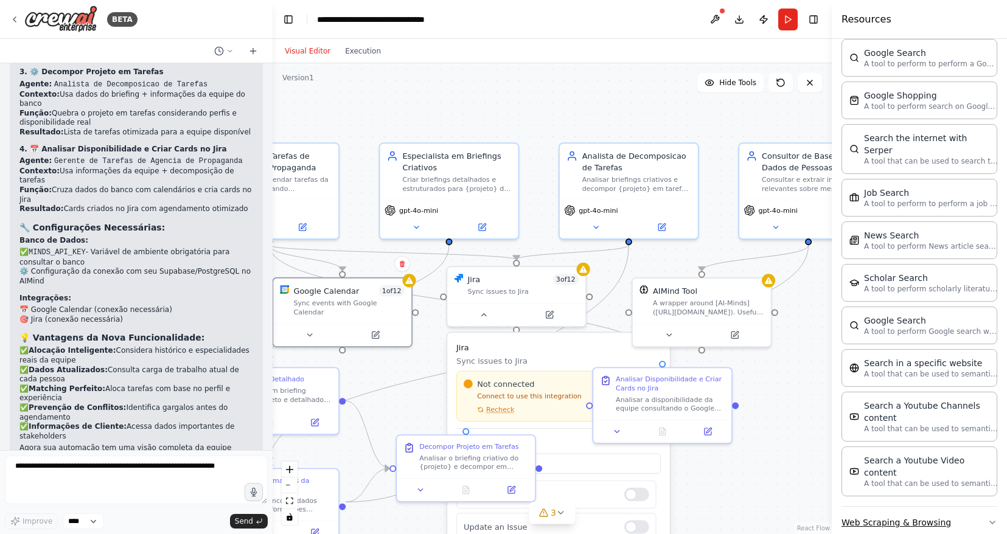
click at [948, 507] on button "Web Scraping & Browsing" at bounding box center [920, 523] width 156 height 32
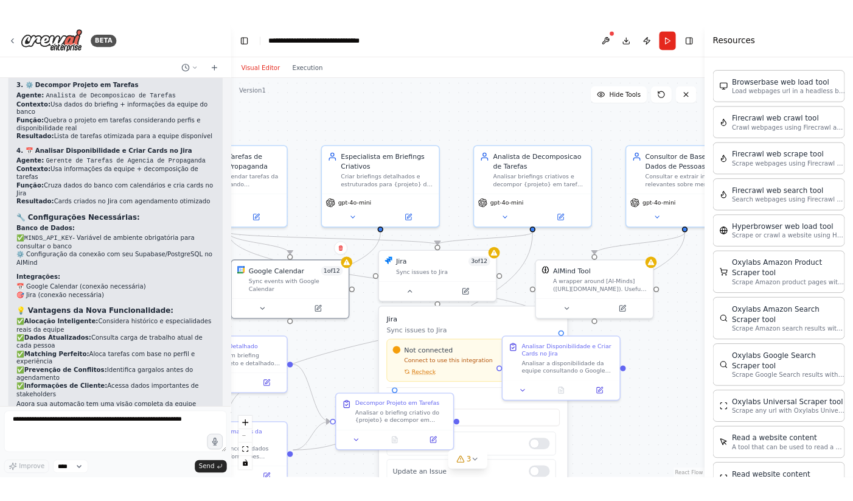
scroll to position [1871, 0]
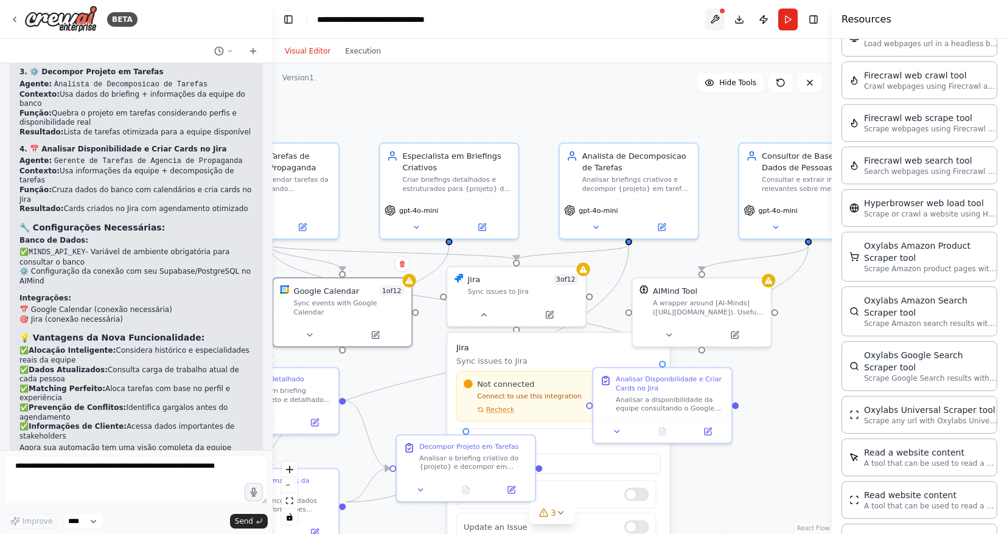
click at [718, 18] on button at bounding box center [715, 20] width 19 height 22
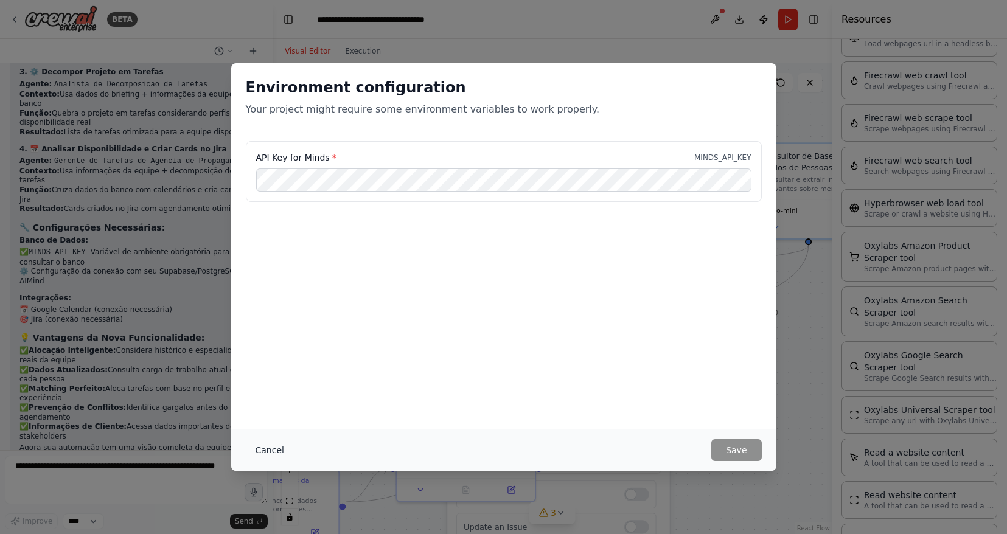
click at [271, 454] on button "Cancel" at bounding box center [270, 451] width 48 height 22
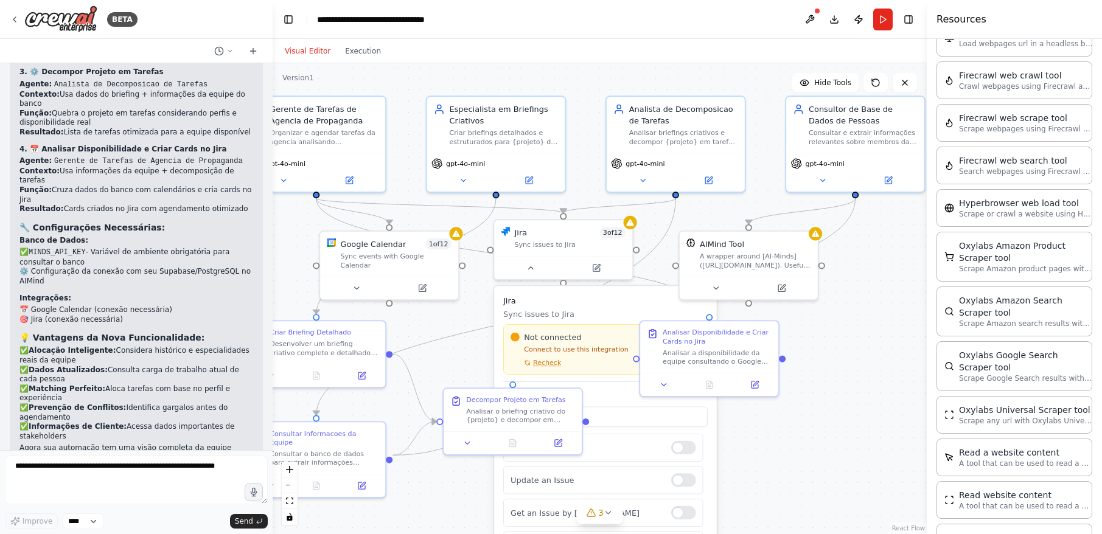
drag, startPoint x: 846, startPoint y: 323, endPoint x: 861, endPoint y: 304, distance: 24.2
click at [861, 304] on div ".deletable-edge-delete-btn { width: 20px; height: 20px; border: 0px solid #ffff…" at bounding box center [600, 298] width 654 height 471
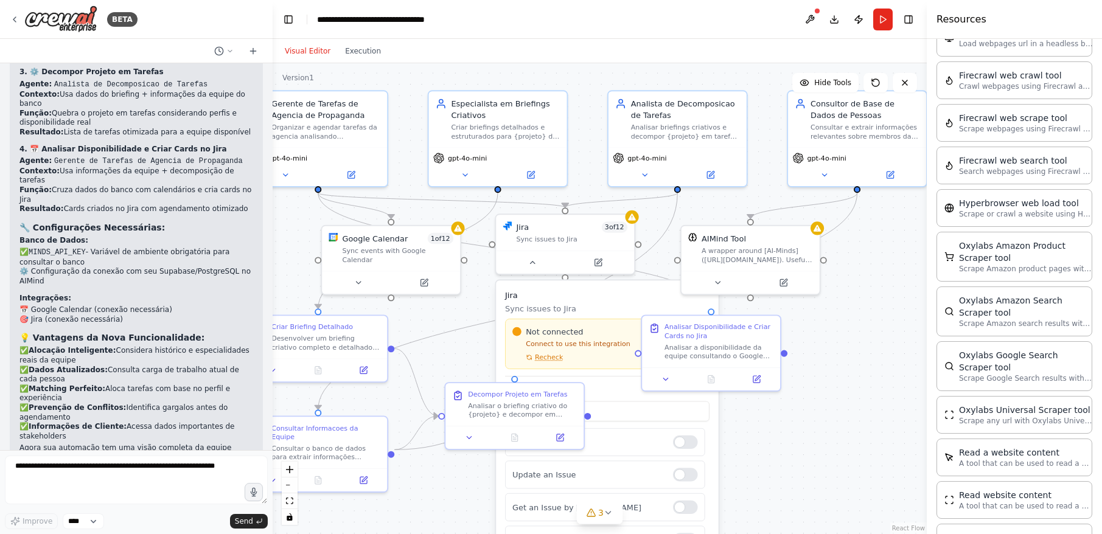
drag, startPoint x: 830, startPoint y: 340, endPoint x: 817, endPoint y: 299, distance: 42.3
click at [841, 292] on div ".deletable-edge-delete-btn { width: 20px; height: 20px; border: 0px solid #ffff…" at bounding box center [600, 298] width 654 height 471
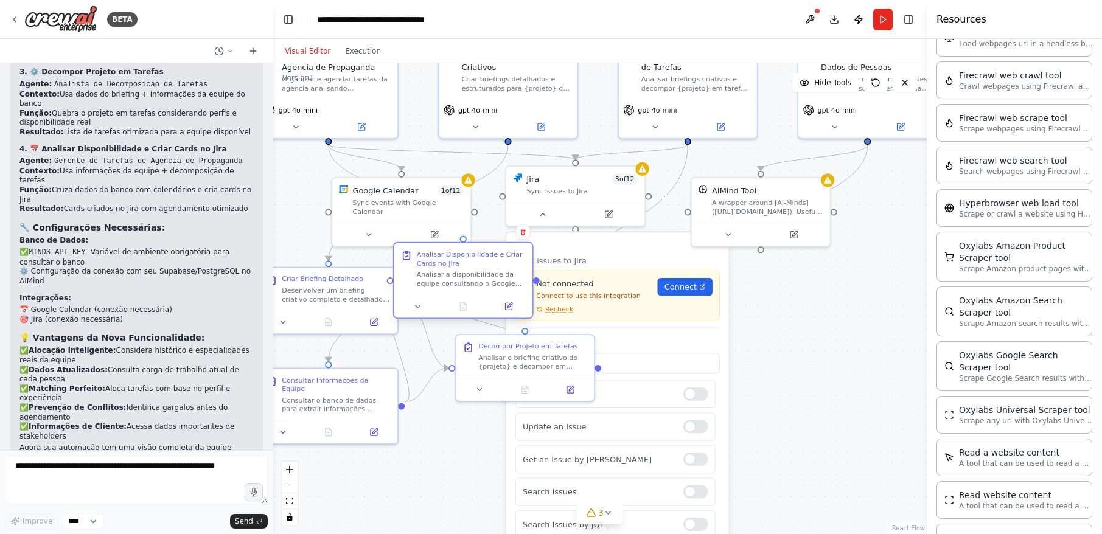
drag, startPoint x: 743, startPoint y: 285, endPoint x: 488, endPoint y: 262, distance: 256.2
click at [487, 261] on div "Analisar Disponibilidade e Criar Cards no Jira" at bounding box center [471, 259] width 109 height 18
drag, startPoint x: 827, startPoint y: 329, endPoint x: 771, endPoint y: 314, distance: 58.6
click at [827, 329] on div ".deletable-edge-delete-btn { width: 20px; height: 20px; border: 0px solid #ffff…" at bounding box center [600, 298] width 654 height 471
click at [685, 288] on span "Connect" at bounding box center [680, 286] width 32 height 11
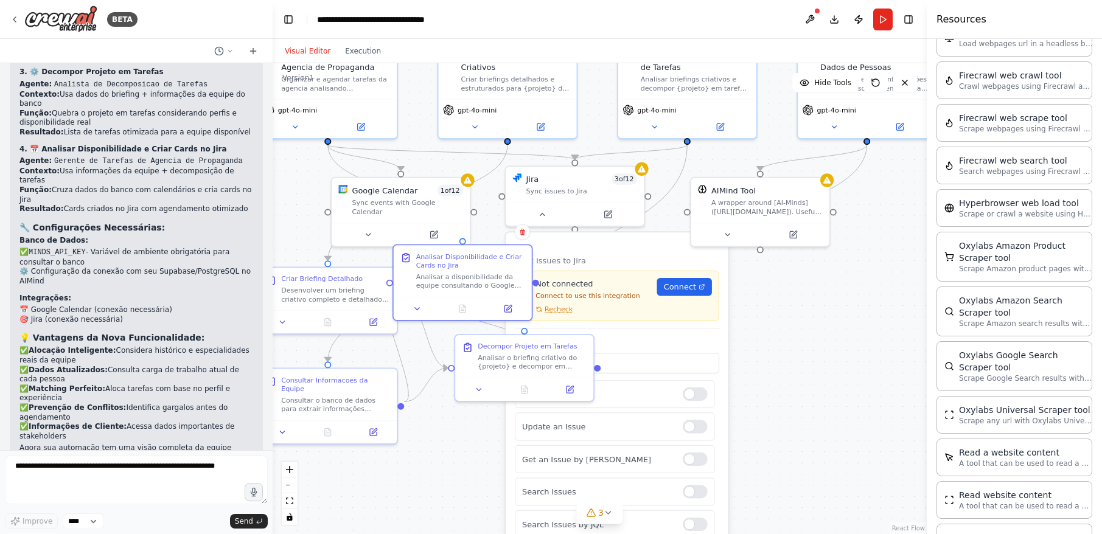
click at [775, 379] on div ".deletable-edge-delete-btn { width: 20px; height: 20px; border: 0px solid #ffff…" at bounding box center [600, 298] width 654 height 471
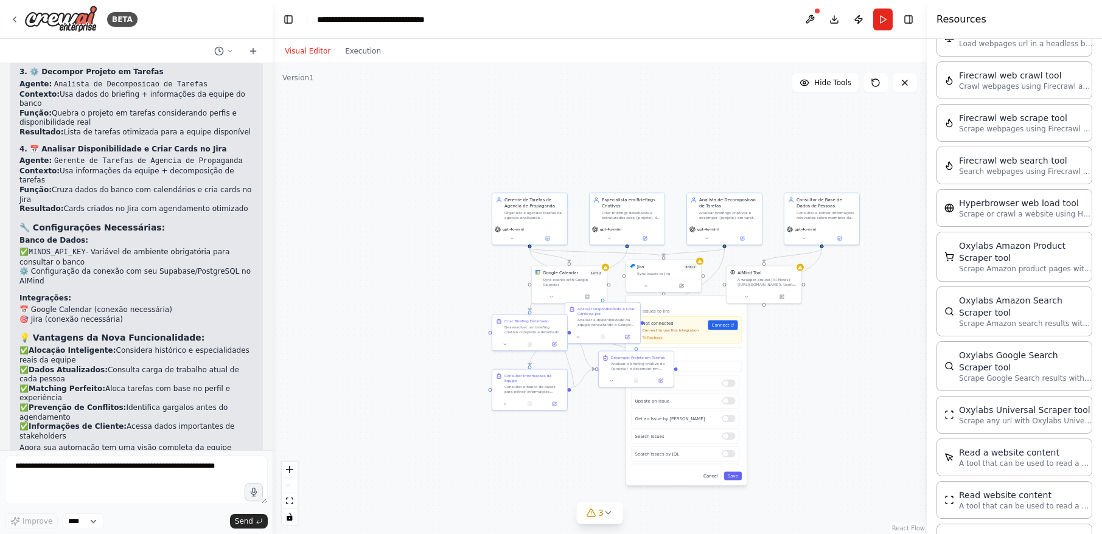
click at [713, 476] on button "Cancel" at bounding box center [711, 476] width 22 height 9
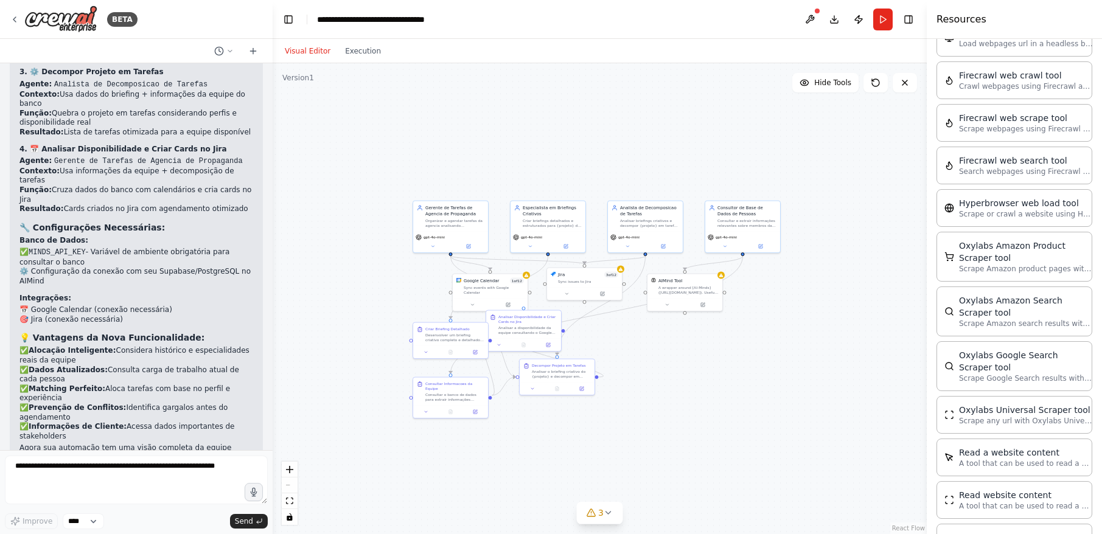
drag, startPoint x: 759, startPoint y: 397, endPoint x: 678, endPoint y: 406, distance: 81.5
click at [678, 406] on div ".deletable-edge-delete-btn { width: 20px; height: 20px; border: 0px solid #ffff…" at bounding box center [600, 298] width 654 height 471
click at [361, 52] on button "Execution" at bounding box center [363, 51] width 51 height 15
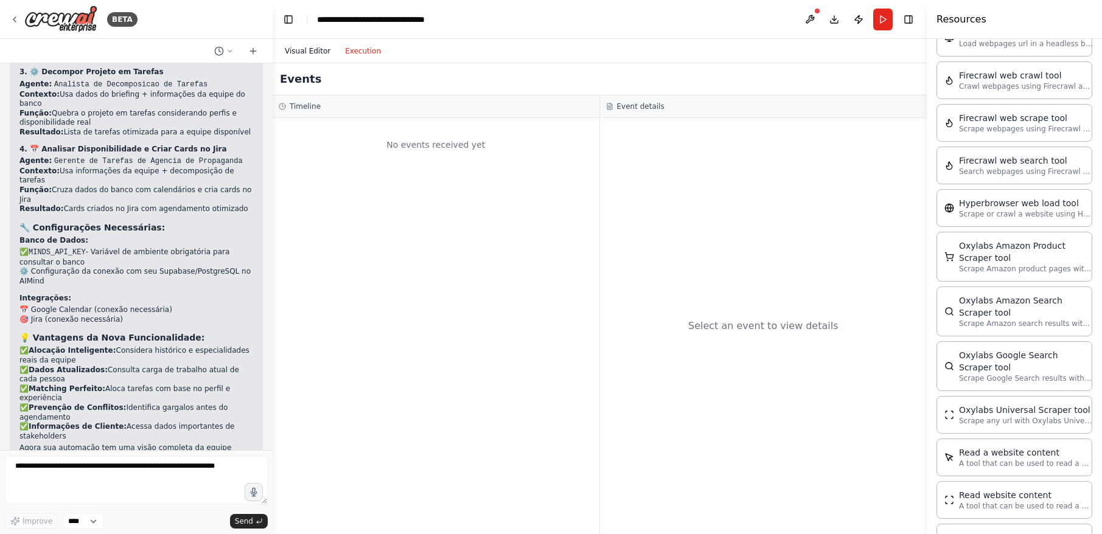
click at [303, 53] on button "Visual Editor" at bounding box center [308, 51] width 60 height 15
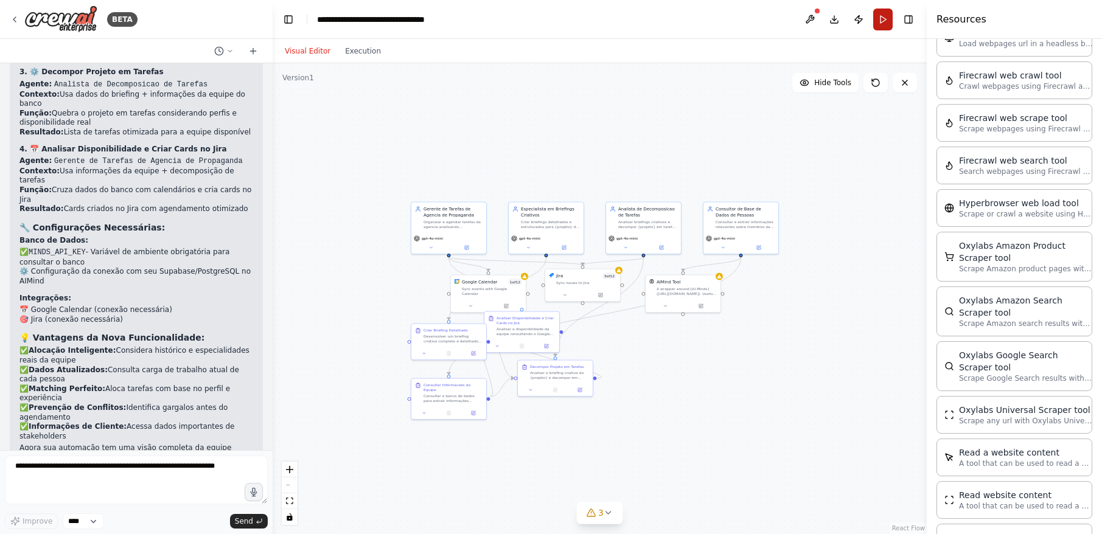
click at [879, 16] on button "Run" at bounding box center [883, 20] width 19 height 22
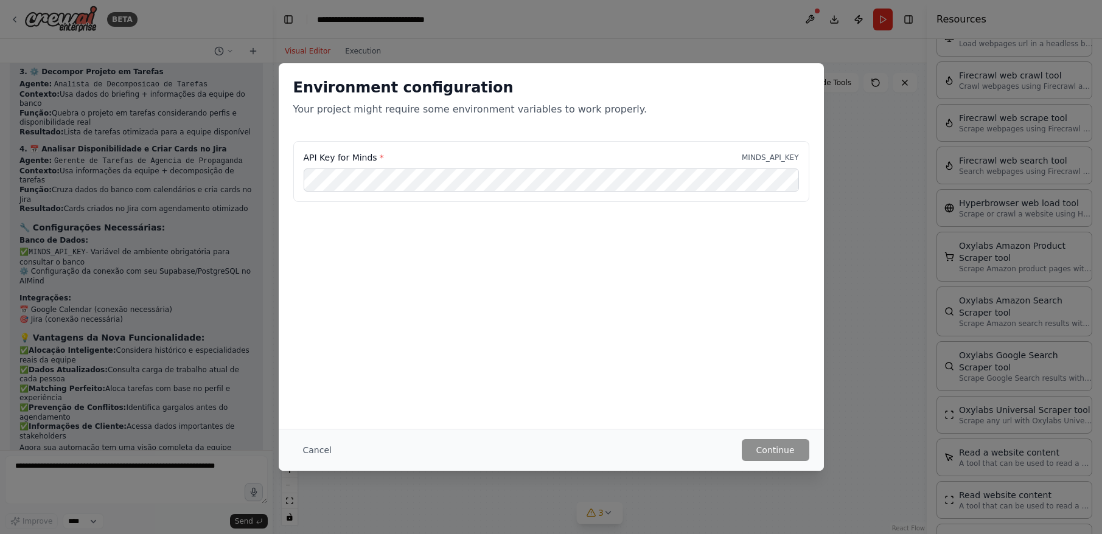
click at [319, 449] on button "Cancel" at bounding box center [317, 451] width 48 height 22
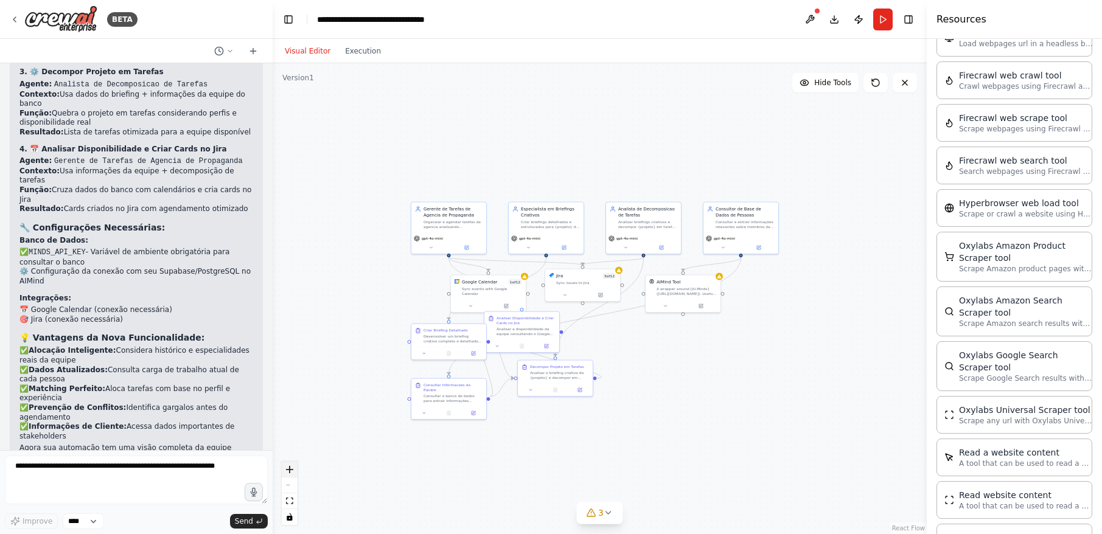
click at [293, 468] on icon "zoom in" at bounding box center [289, 469] width 7 height 7
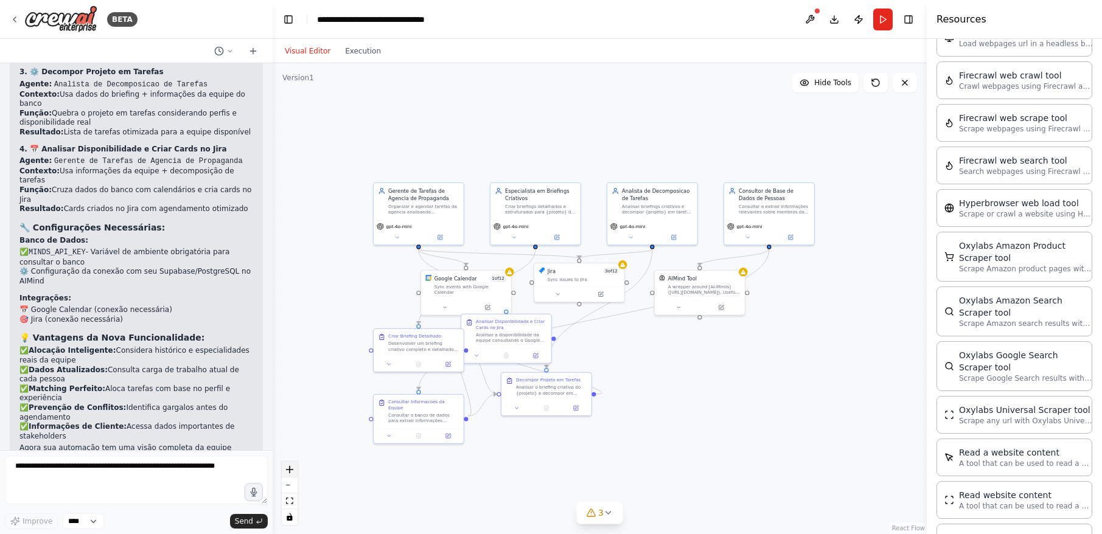
click at [293, 468] on icon "zoom in" at bounding box center [289, 469] width 7 height 7
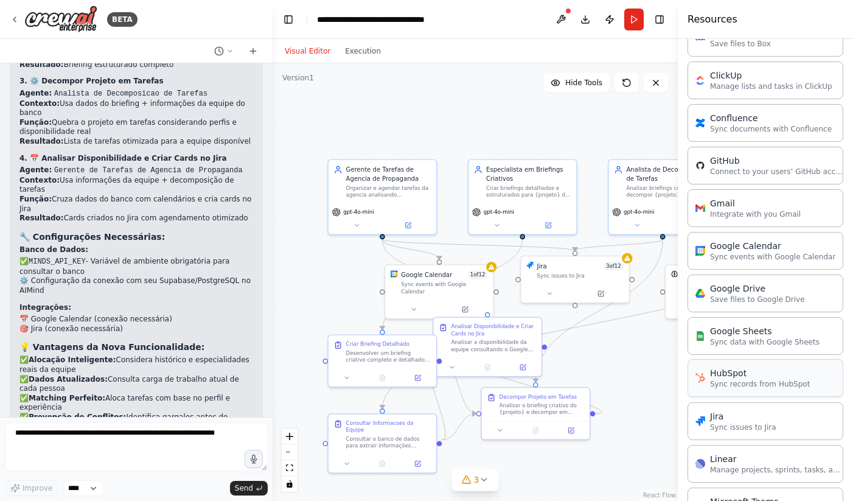
scroll to position [0, 0]
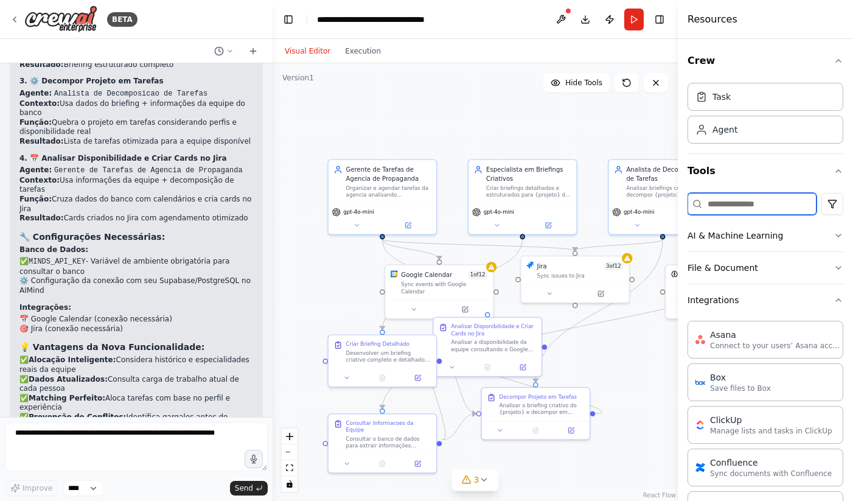
click at [755, 200] on input at bounding box center [752, 204] width 129 height 22
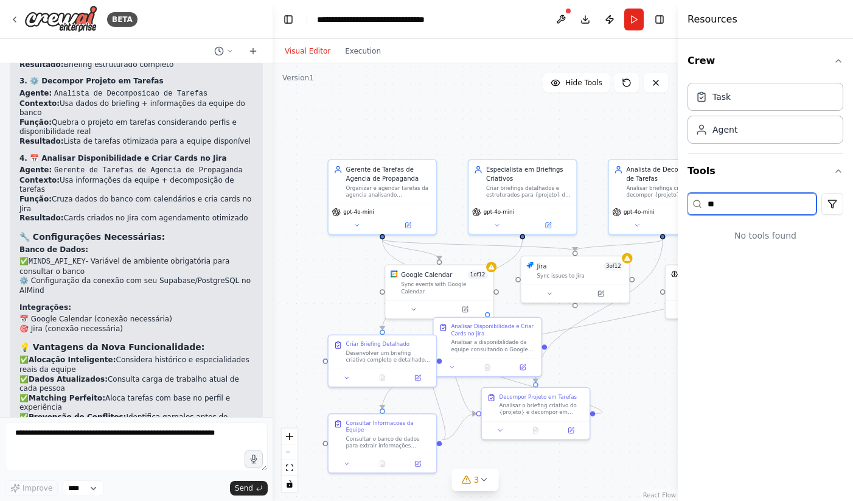
type input "*"
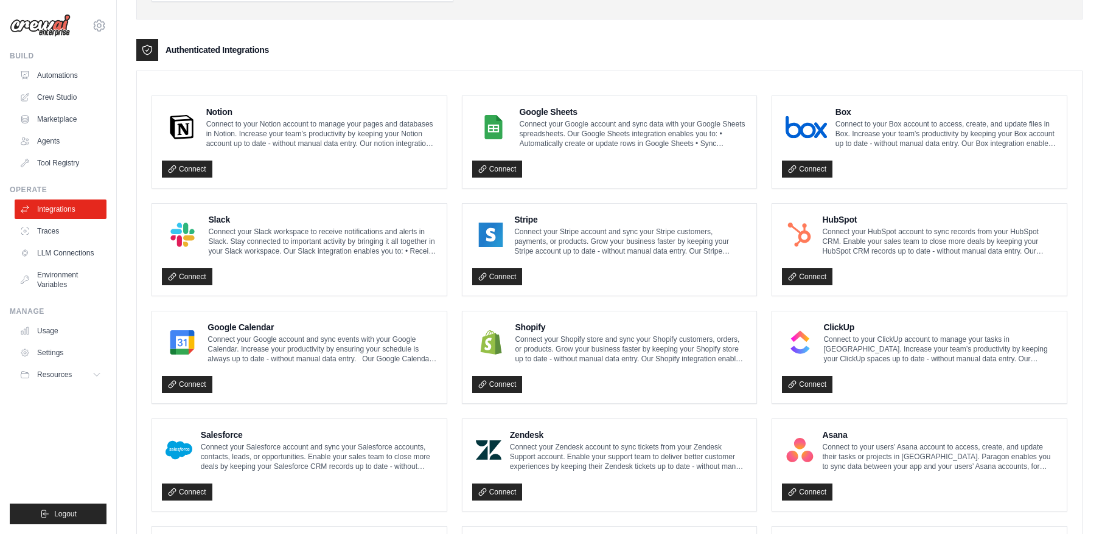
scroll to position [271, 0]
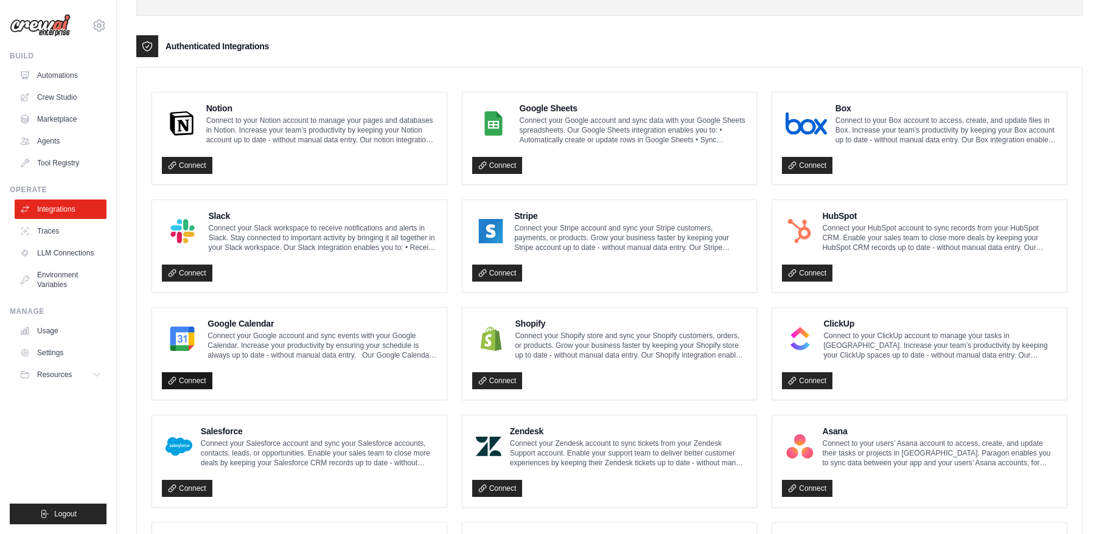
click at [198, 382] on link "Connect" at bounding box center [187, 381] width 51 height 17
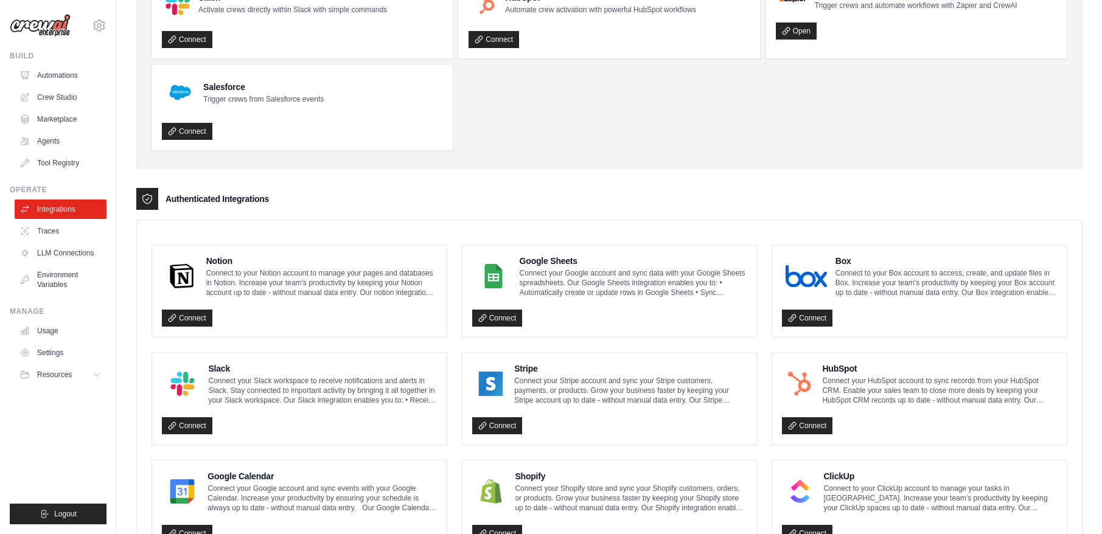
scroll to position [0, 0]
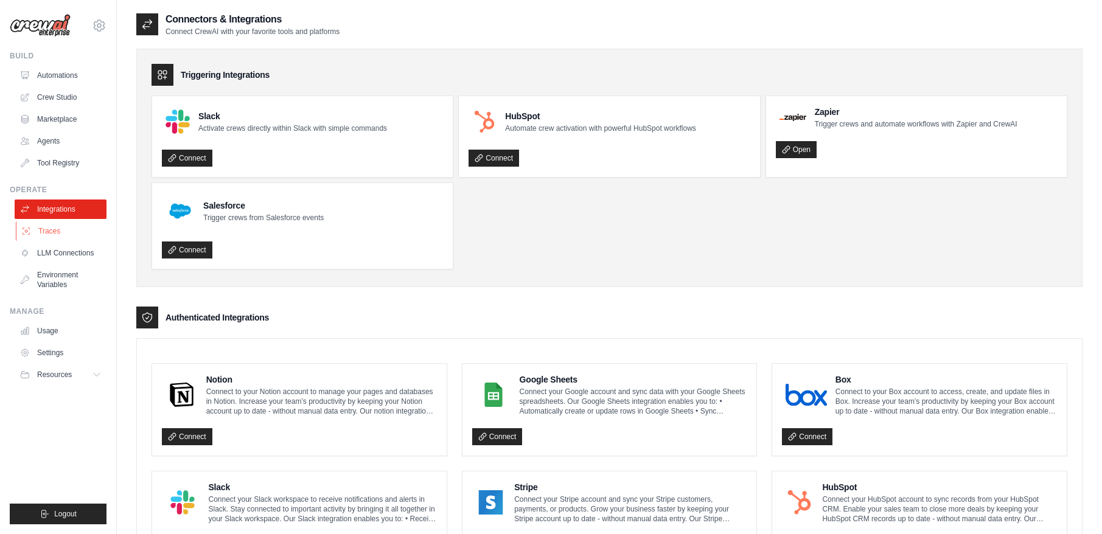
click at [55, 232] on link "Traces" at bounding box center [62, 231] width 92 height 19
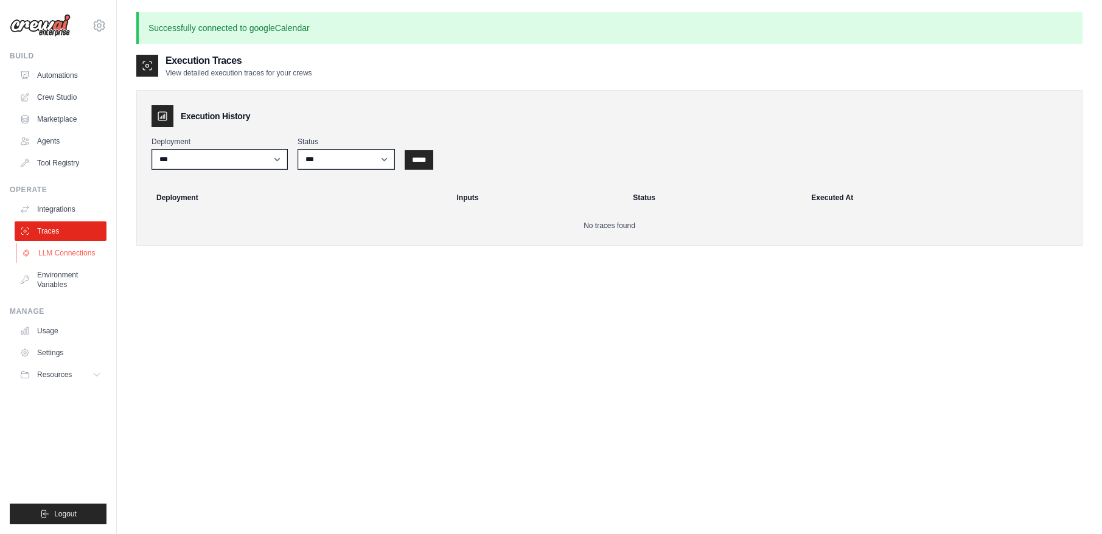
click at [53, 253] on link "LLM Connections" at bounding box center [62, 252] width 92 height 19
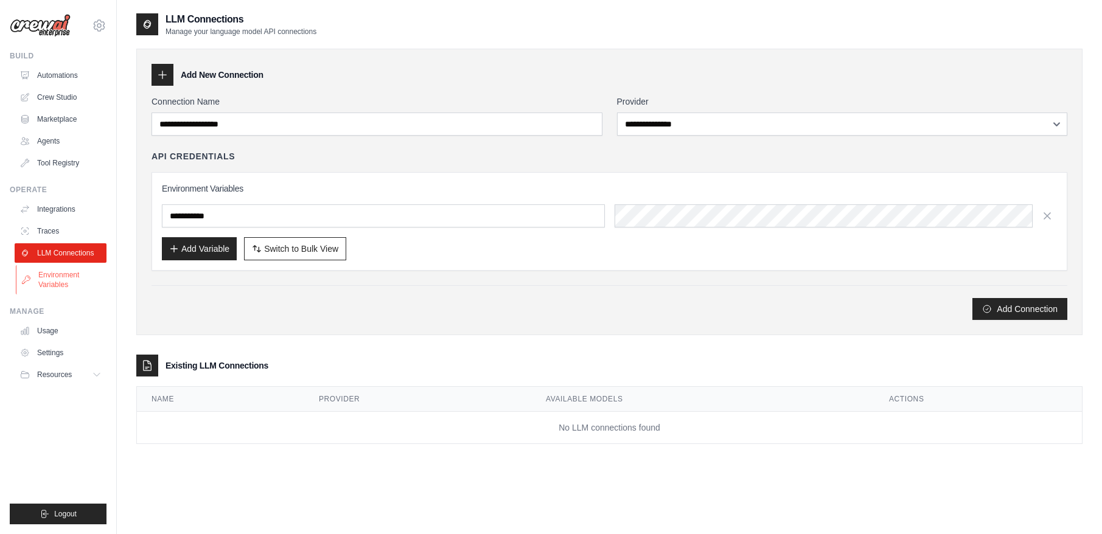
click at [58, 274] on link "Environment Variables" at bounding box center [62, 279] width 92 height 29
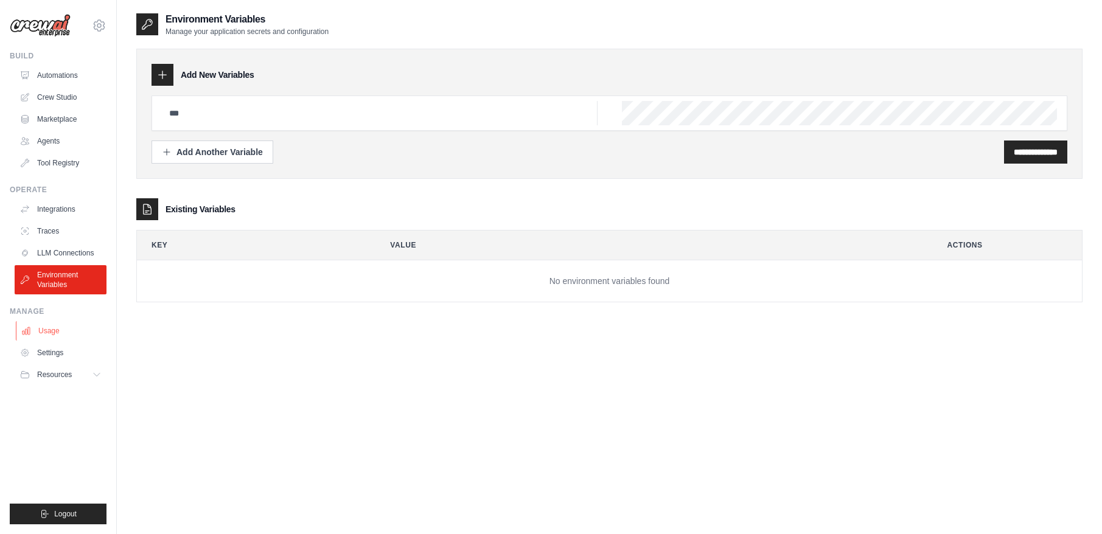
click at [61, 329] on link "Usage" at bounding box center [62, 330] width 92 height 19
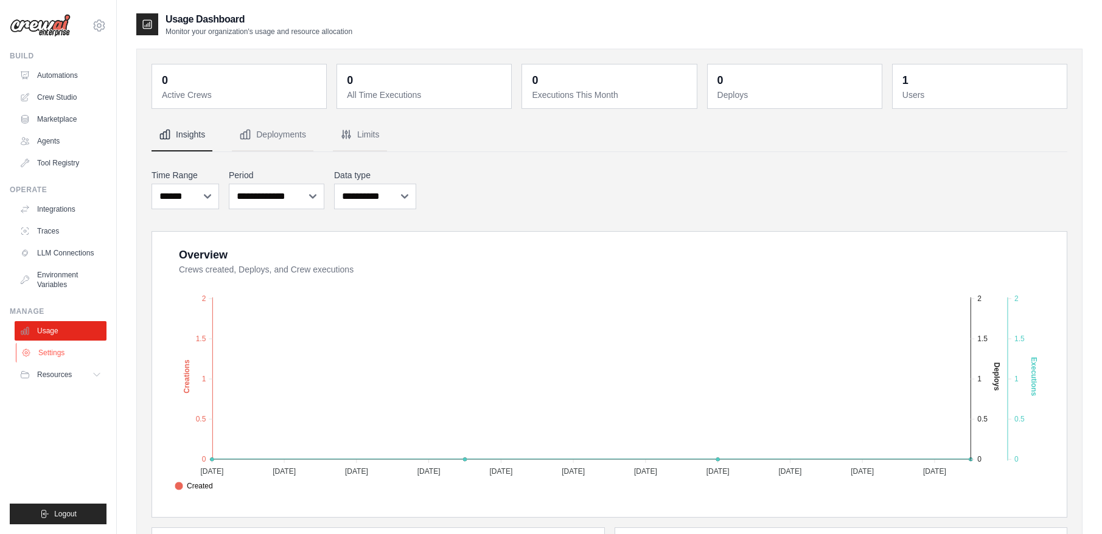
click at [60, 357] on link "Settings" at bounding box center [62, 352] width 92 height 19
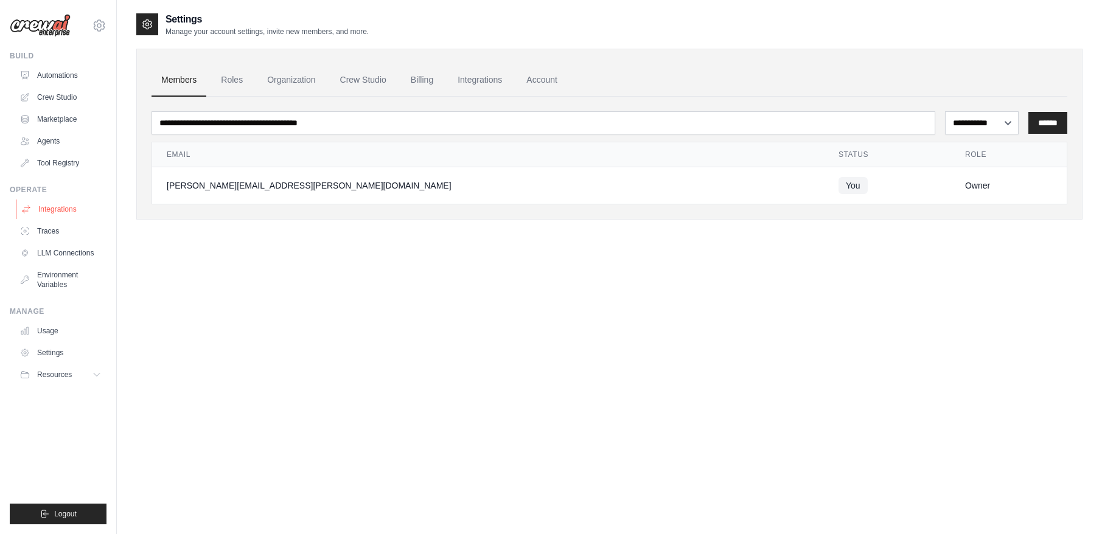
click at [65, 206] on link "Integrations" at bounding box center [62, 209] width 92 height 19
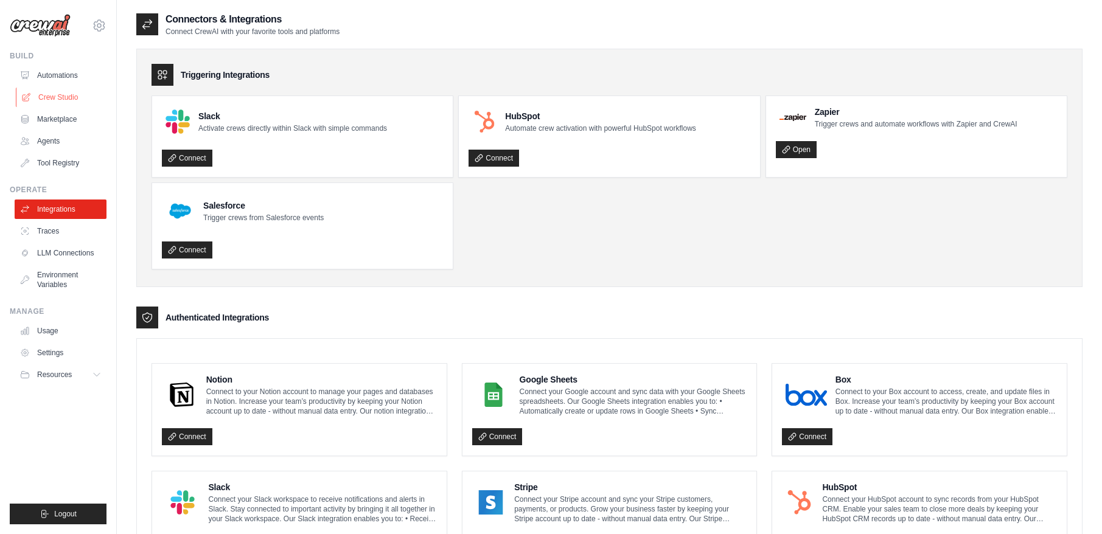
click at [56, 91] on link "Crew Studio" at bounding box center [62, 97] width 92 height 19
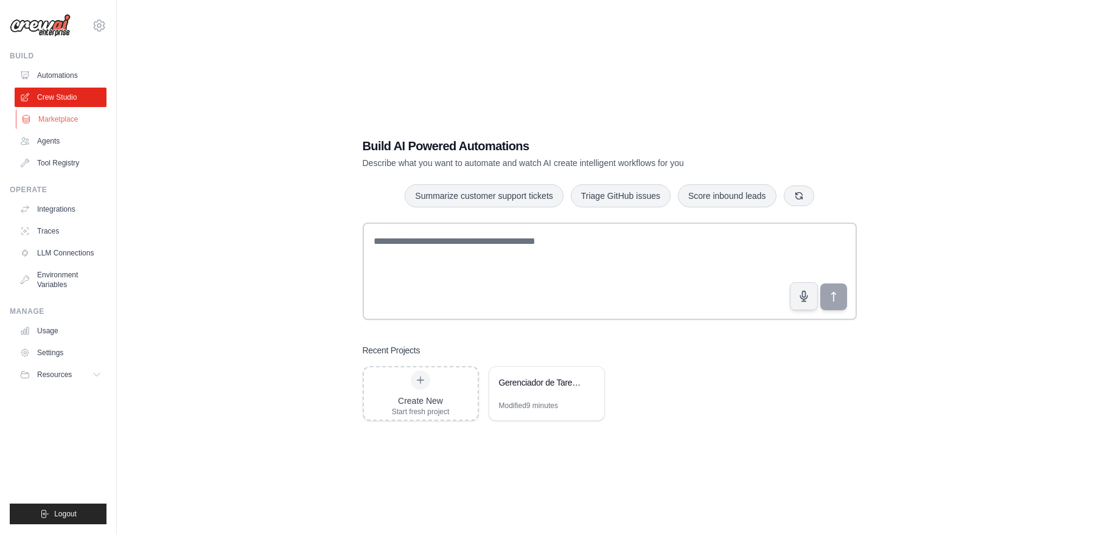
click at [52, 114] on link "Marketplace" at bounding box center [62, 119] width 92 height 19
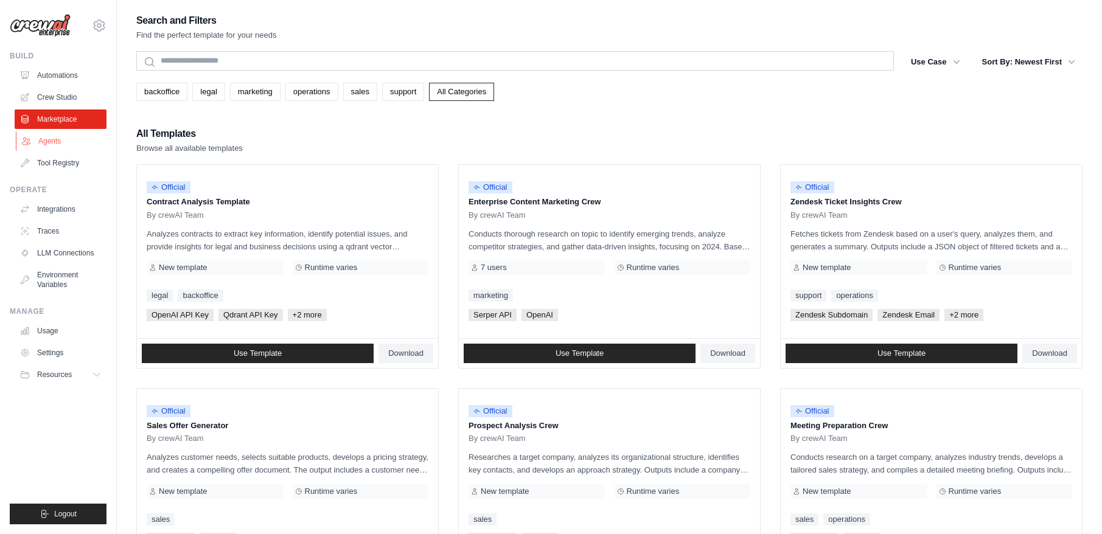
click at [58, 141] on link "Agents" at bounding box center [62, 140] width 92 height 19
